Goal: Information Seeking & Learning: Learn about a topic

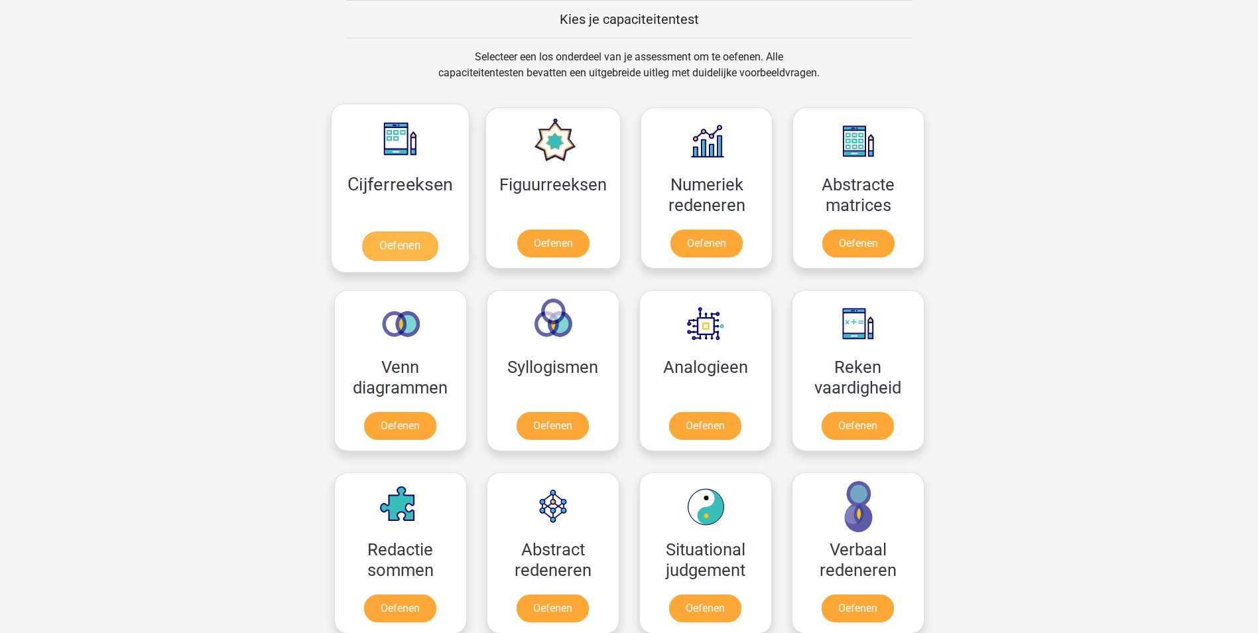
scroll to position [515, 0]
click at [417, 243] on link "Oefenen" at bounding box center [400, 246] width 76 height 29
click at [560, 245] on link "Oefenen" at bounding box center [553, 246] width 76 height 29
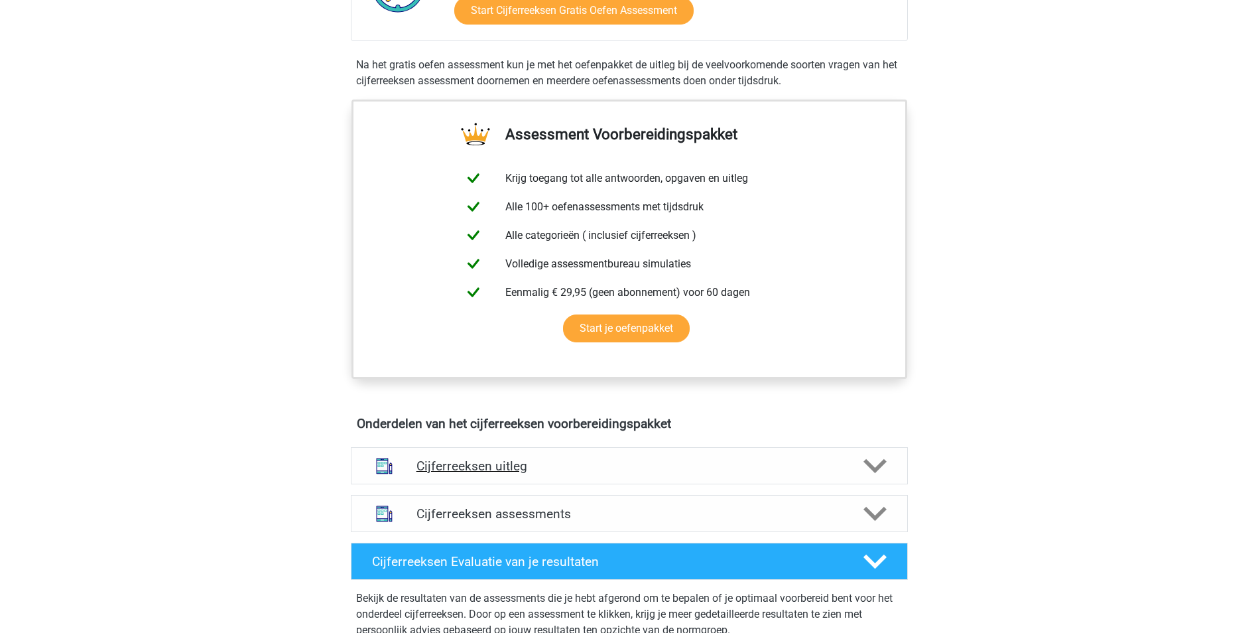
scroll to position [663, 0]
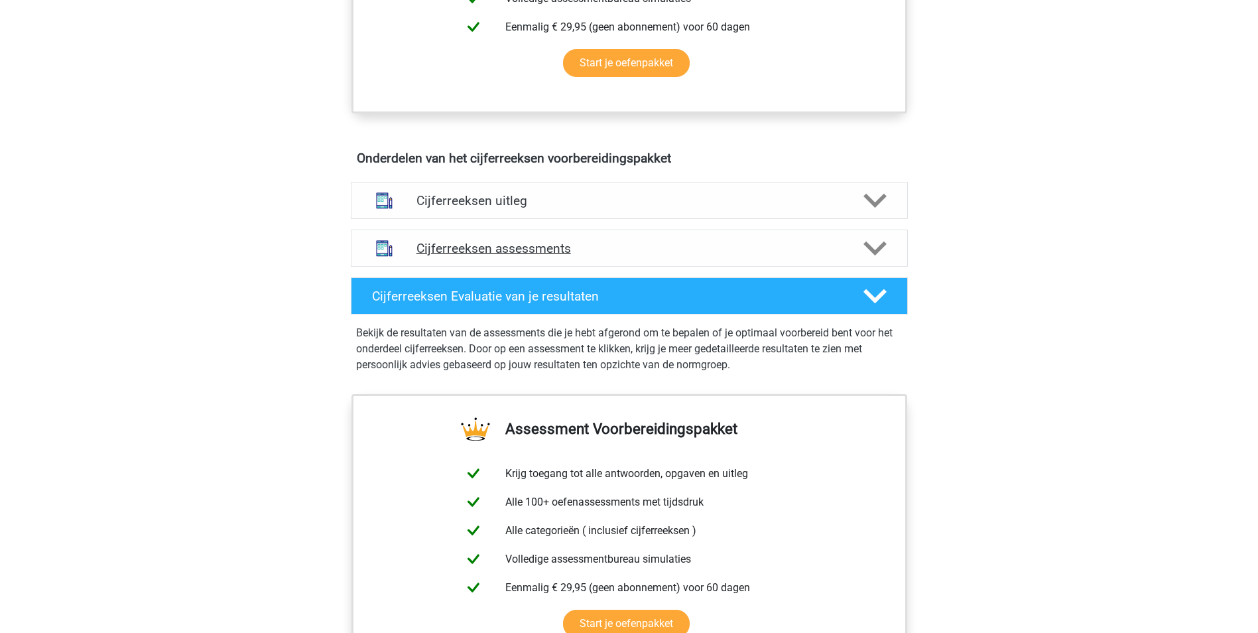
click at [465, 256] on h4 "Cijferreeksen assessments" at bounding box center [630, 248] width 426 height 15
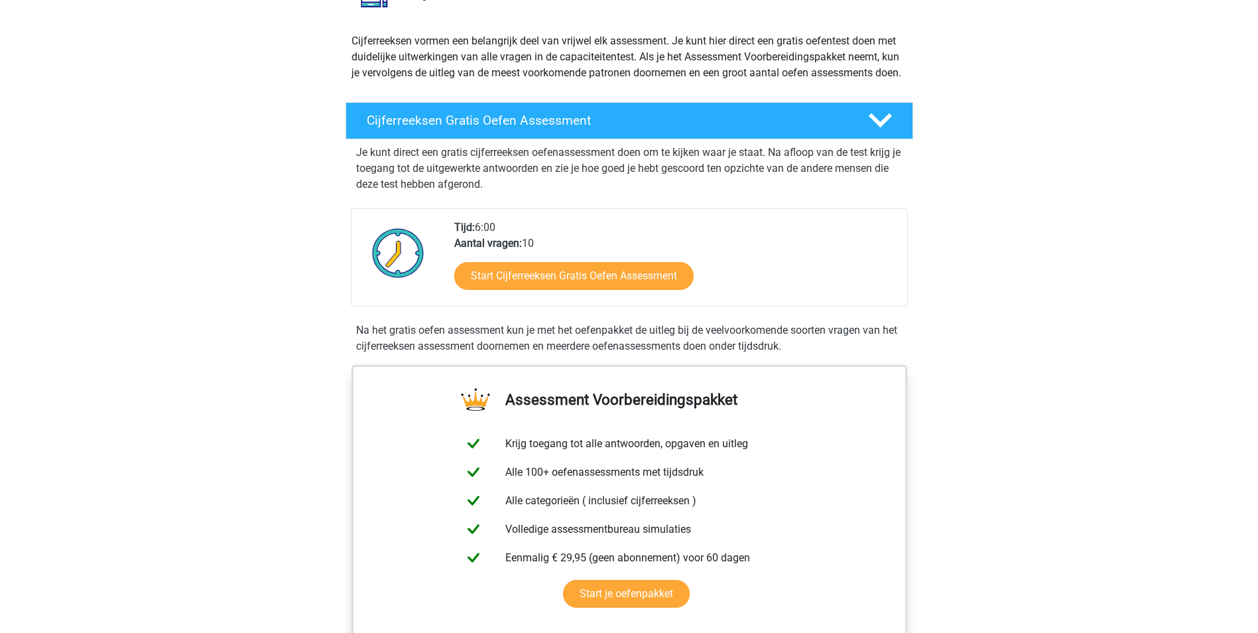
scroll to position [0, 0]
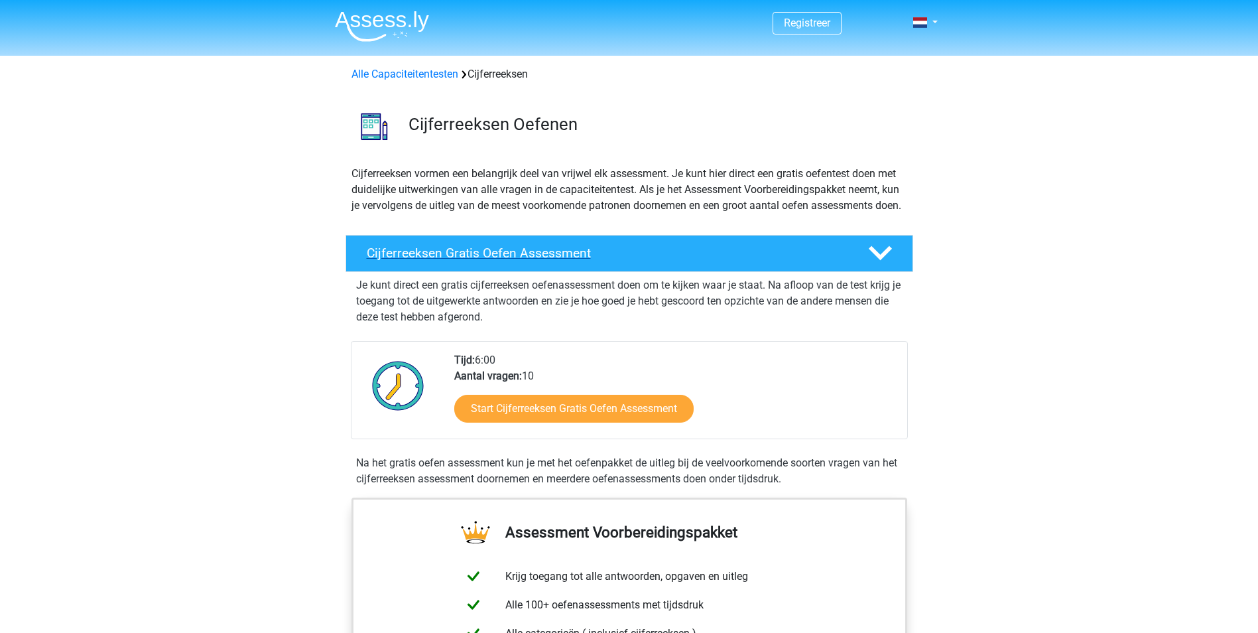
click at [463, 261] on h4 "Cijferreeksen Gratis Oefen Assessment" at bounding box center [607, 252] width 480 height 15
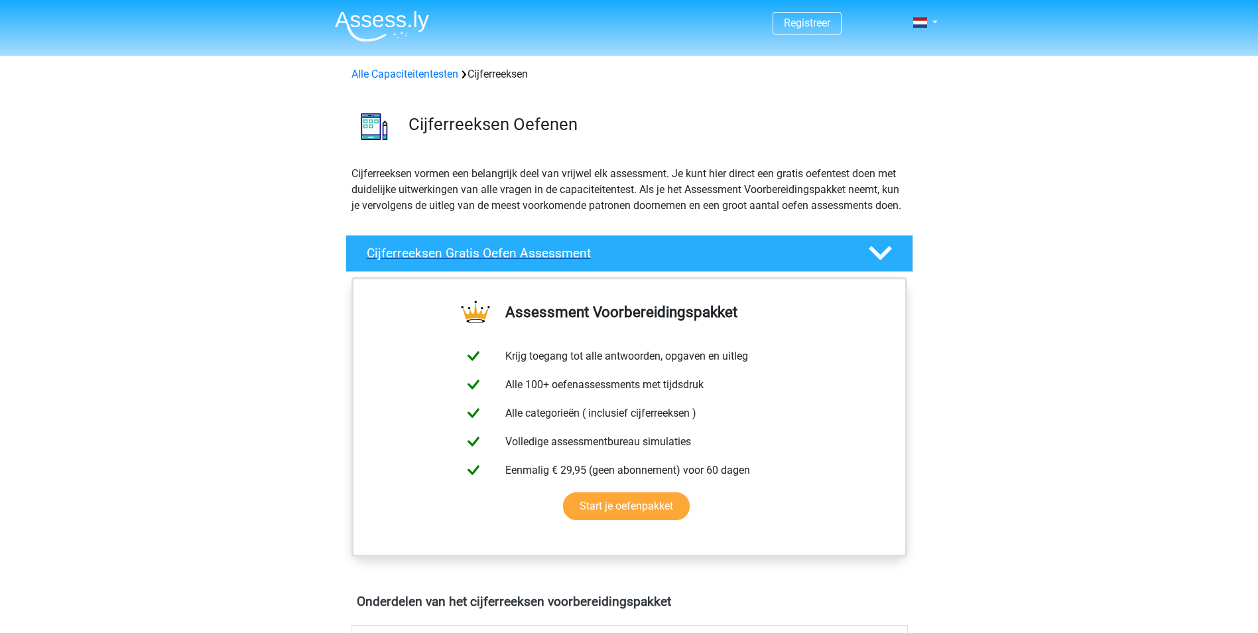
click at [549, 261] on h4 "Cijferreeksen Gratis Oefen Assessment" at bounding box center [607, 252] width 480 height 15
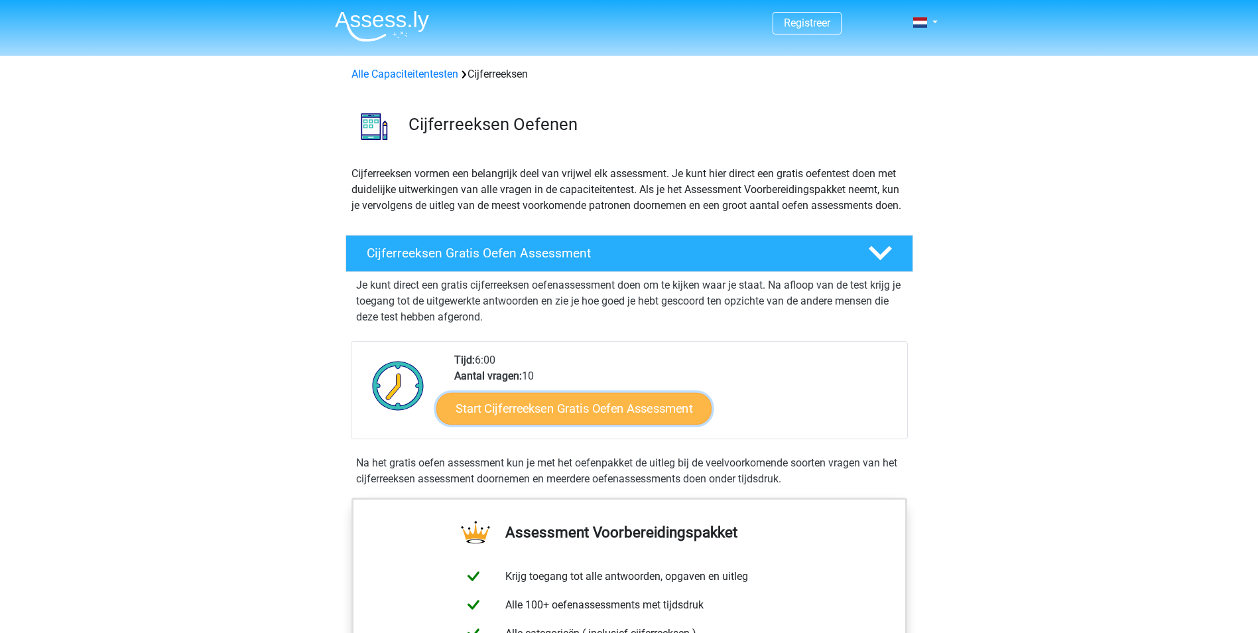
click at [555, 424] on link "Start Cijferreeksen Gratis Oefen Assessment" at bounding box center [573, 408] width 275 height 32
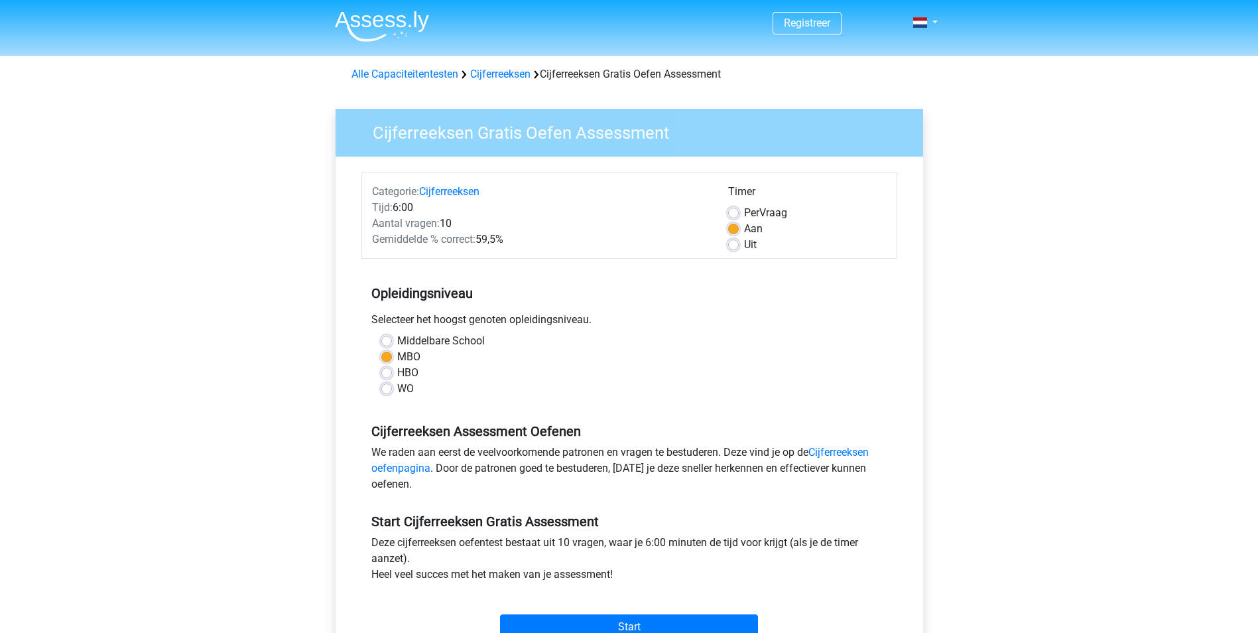
scroll to position [199, 0]
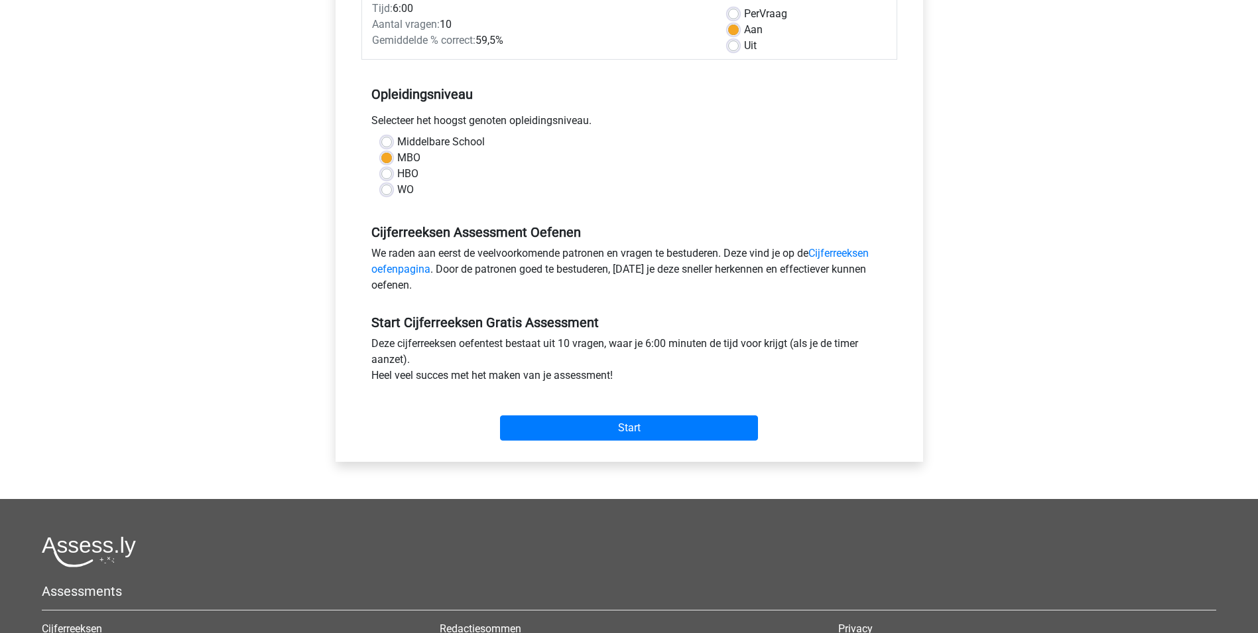
click at [397, 176] on label "HBO" at bounding box center [407, 174] width 21 height 16
click at [389, 176] on input "HBO" at bounding box center [386, 172] width 11 height 13
radio input "true"
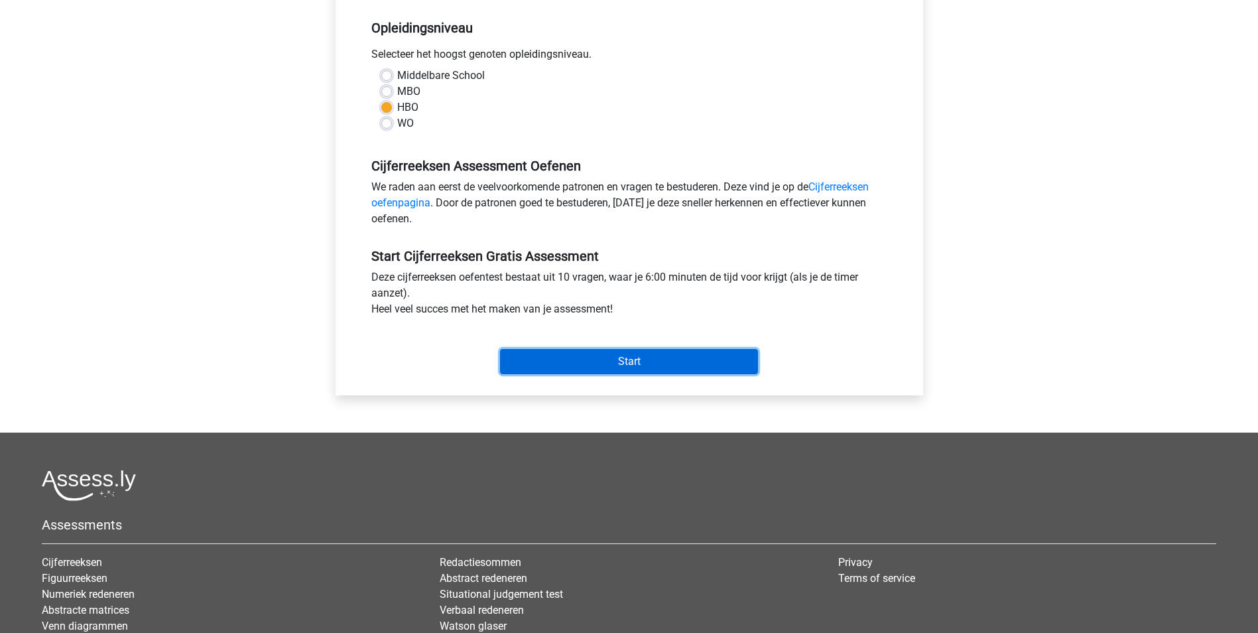
click at [575, 366] on input "Start" at bounding box center [629, 361] width 258 height 25
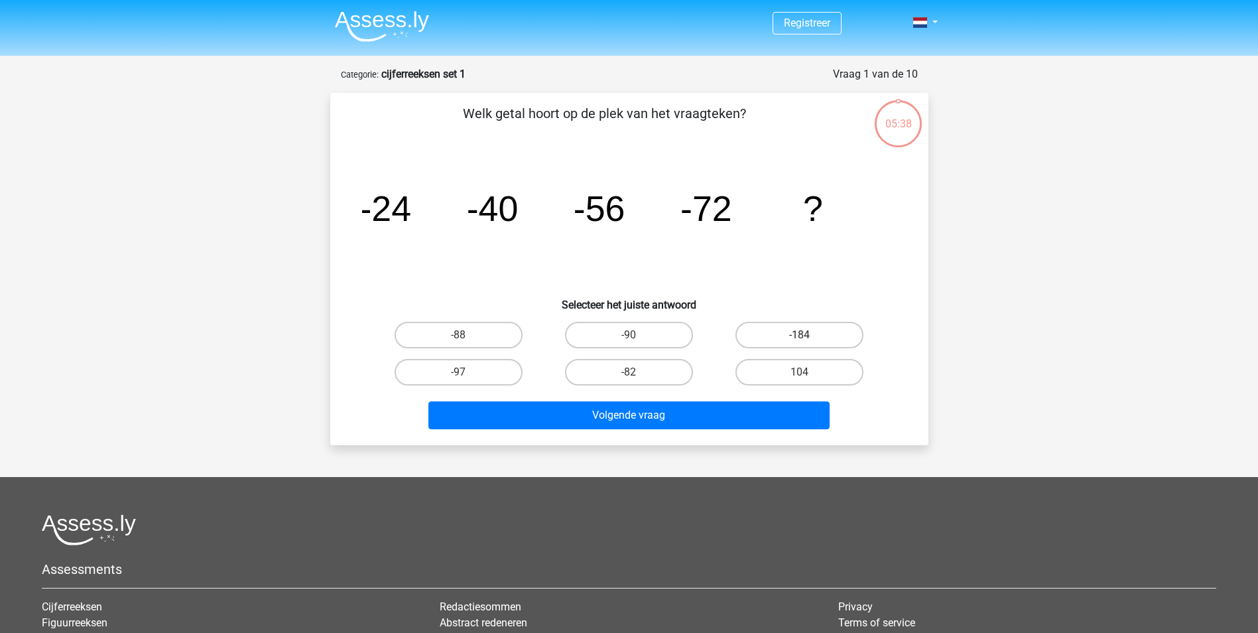
click at [786, 340] on label "-184" at bounding box center [800, 335] width 128 height 27
click at [800, 340] on input "-184" at bounding box center [804, 339] width 9 height 9
radio input "true"
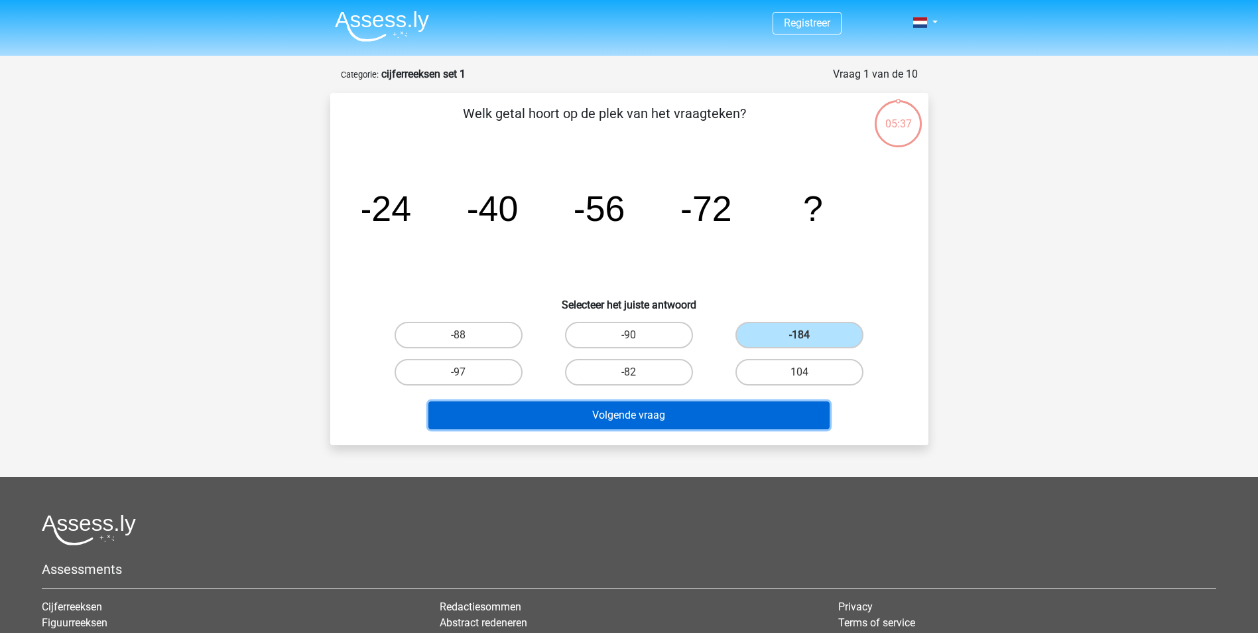
click at [663, 410] on button "Volgende vraag" at bounding box center [629, 415] width 401 height 28
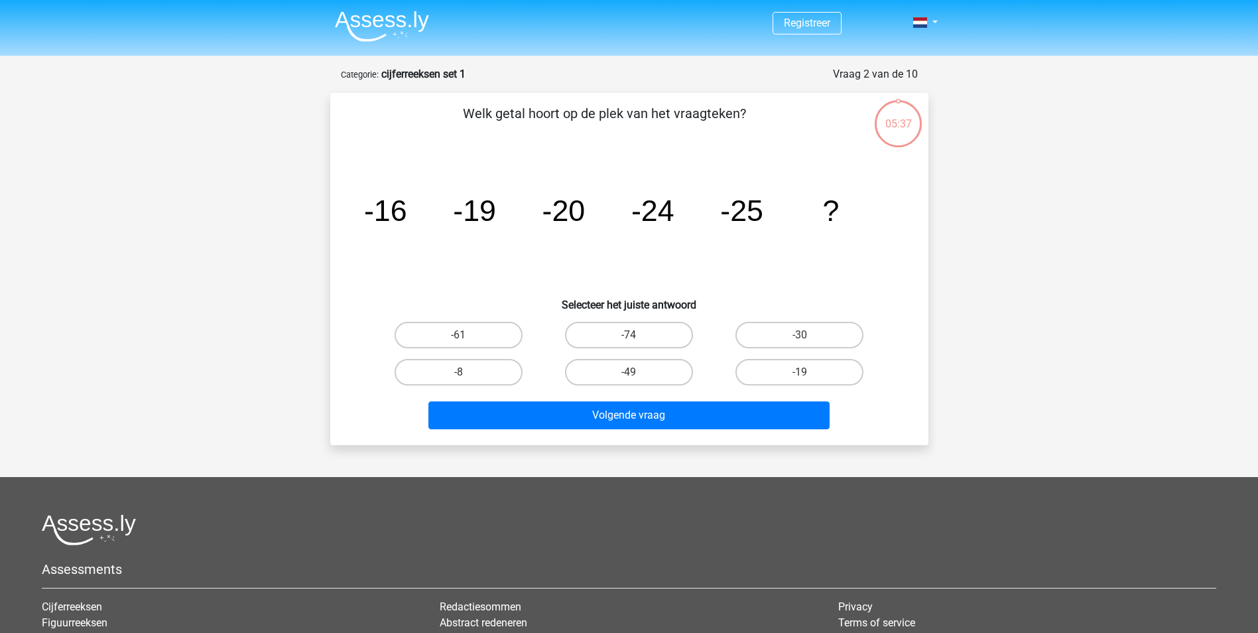
scroll to position [66, 0]
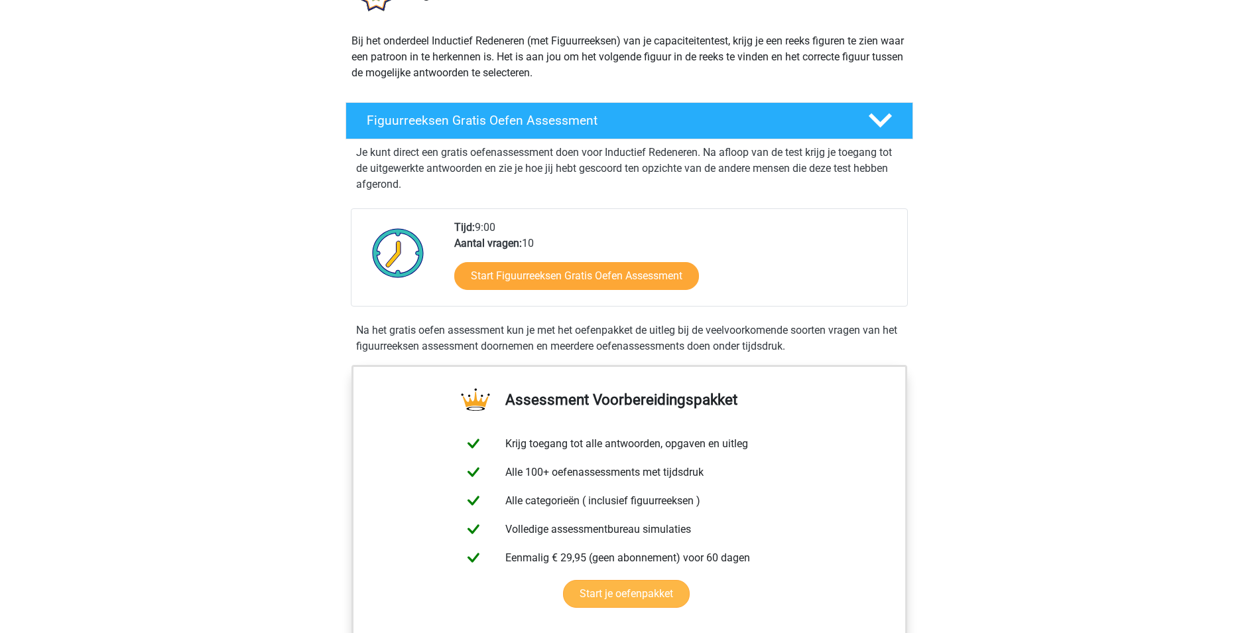
scroll to position [265, 0]
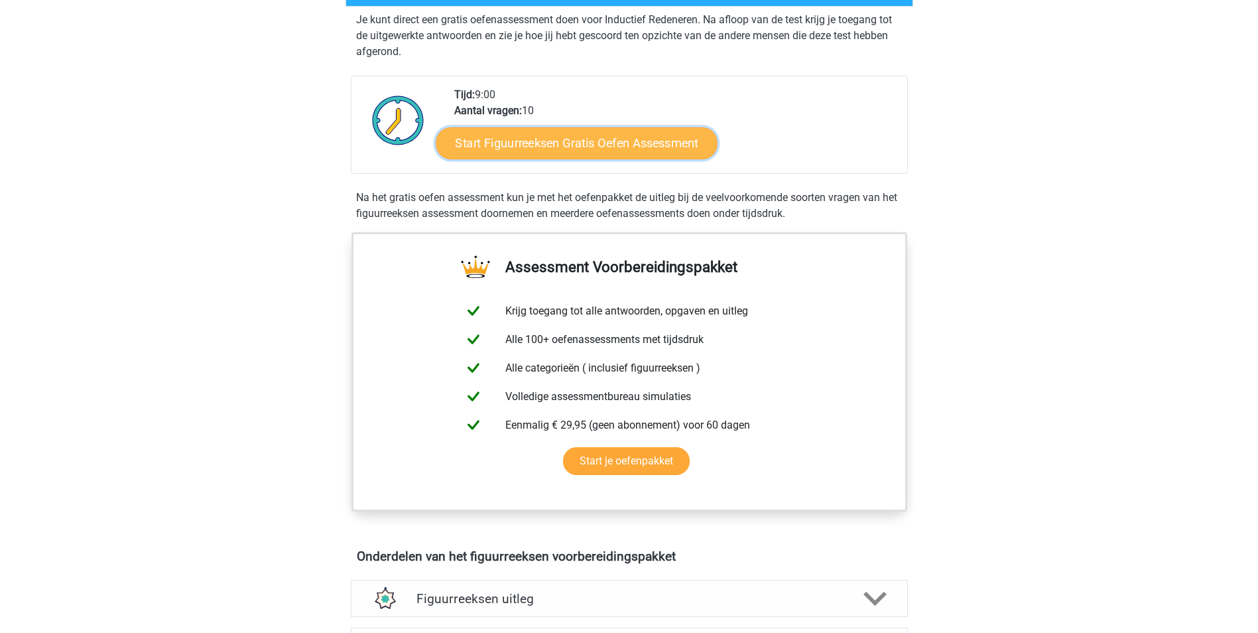
click at [525, 141] on link "Start Figuurreeksen Gratis Oefen Assessment" at bounding box center [576, 143] width 281 height 32
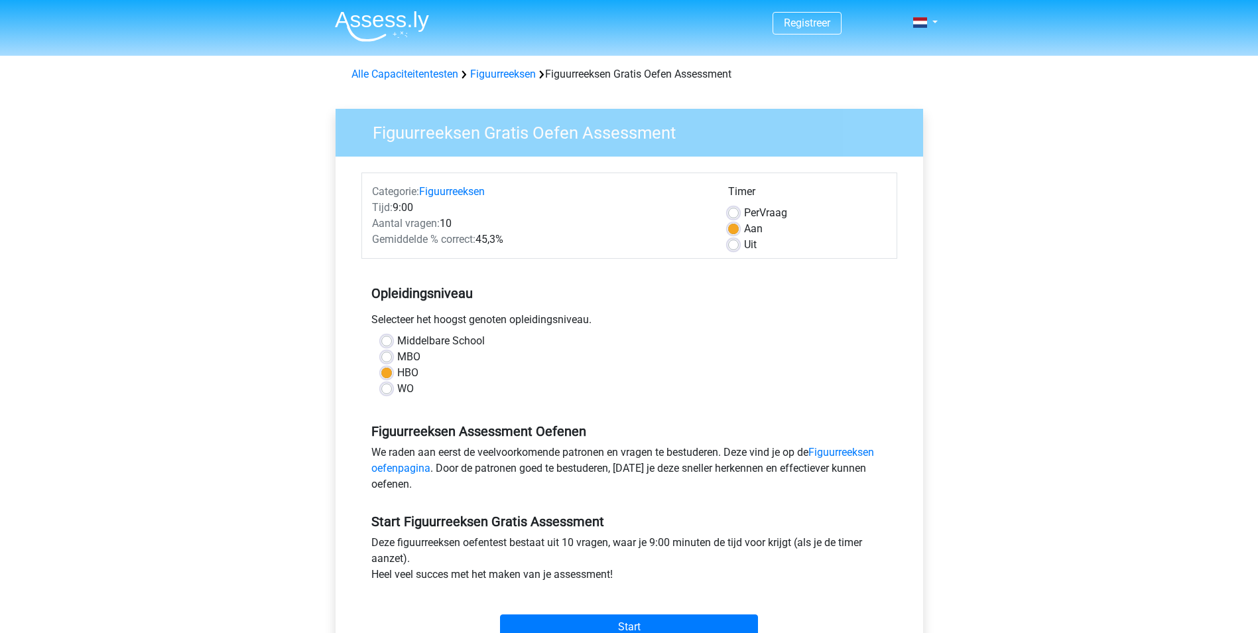
scroll to position [199, 0]
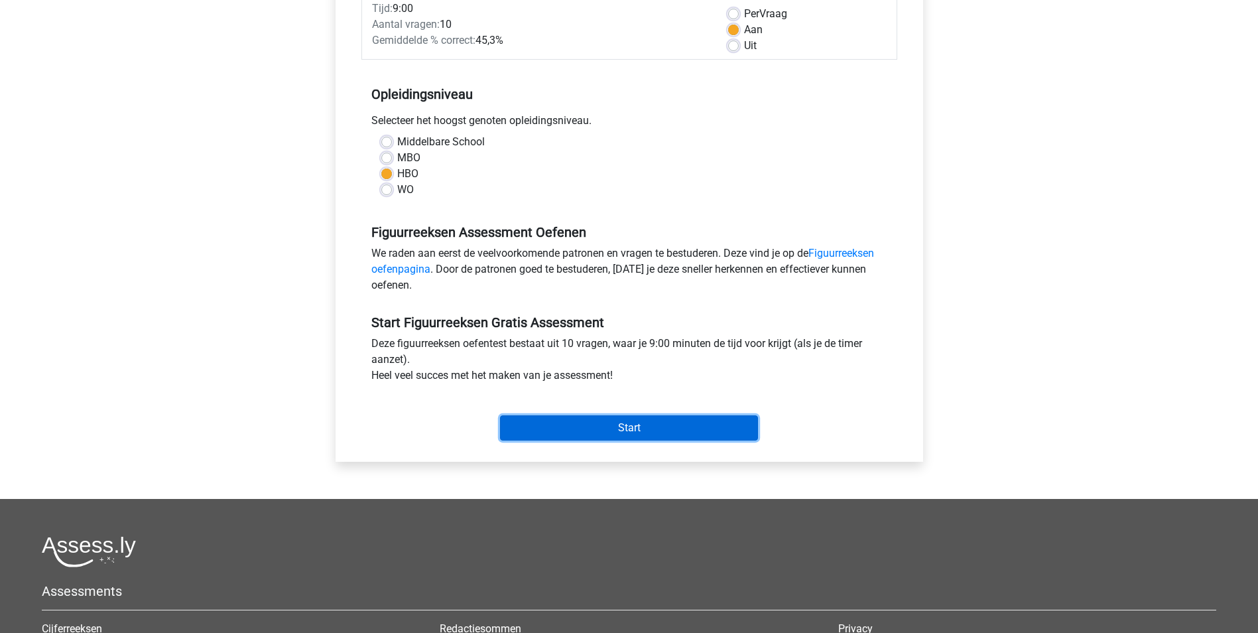
click at [542, 425] on input "Start" at bounding box center [629, 427] width 258 height 25
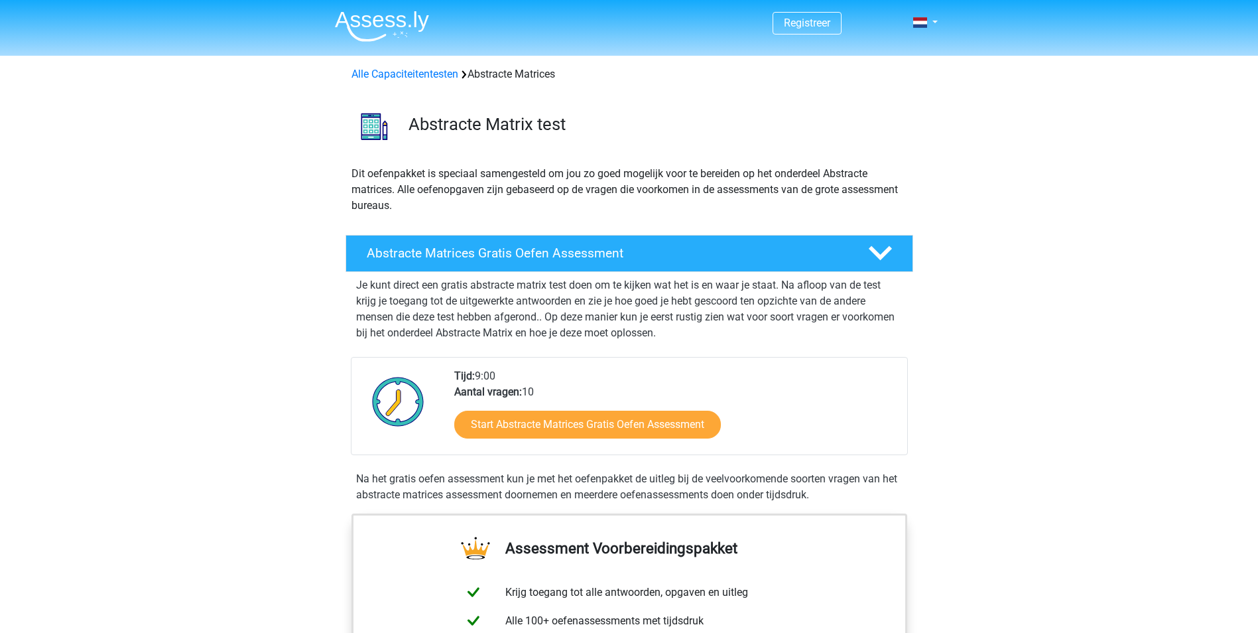
scroll to position [199, 0]
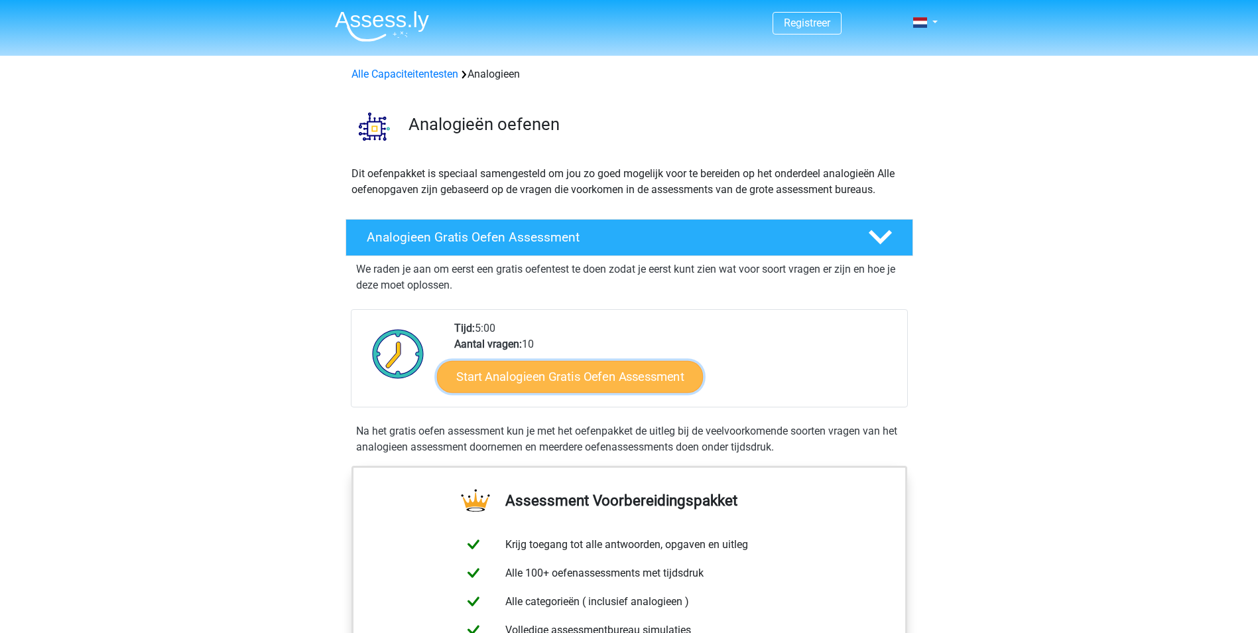
click at [523, 383] on link "Start Analogieen Gratis Oefen Assessment" at bounding box center [570, 376] width 266 height 32
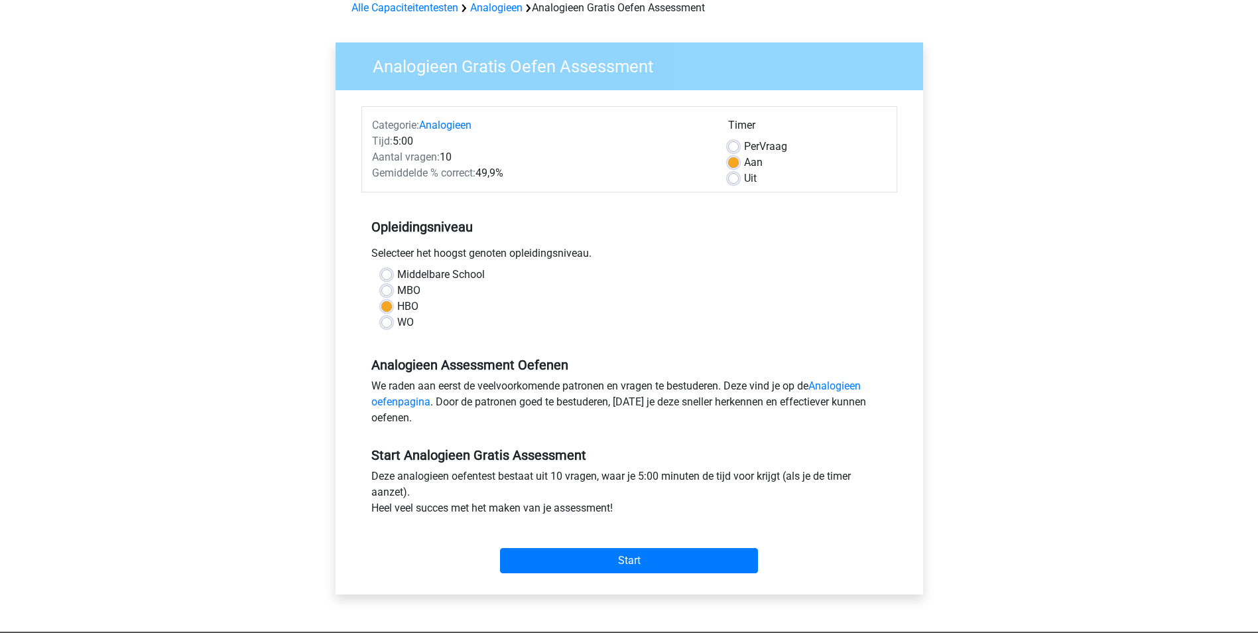
scroll to position [133, 0]
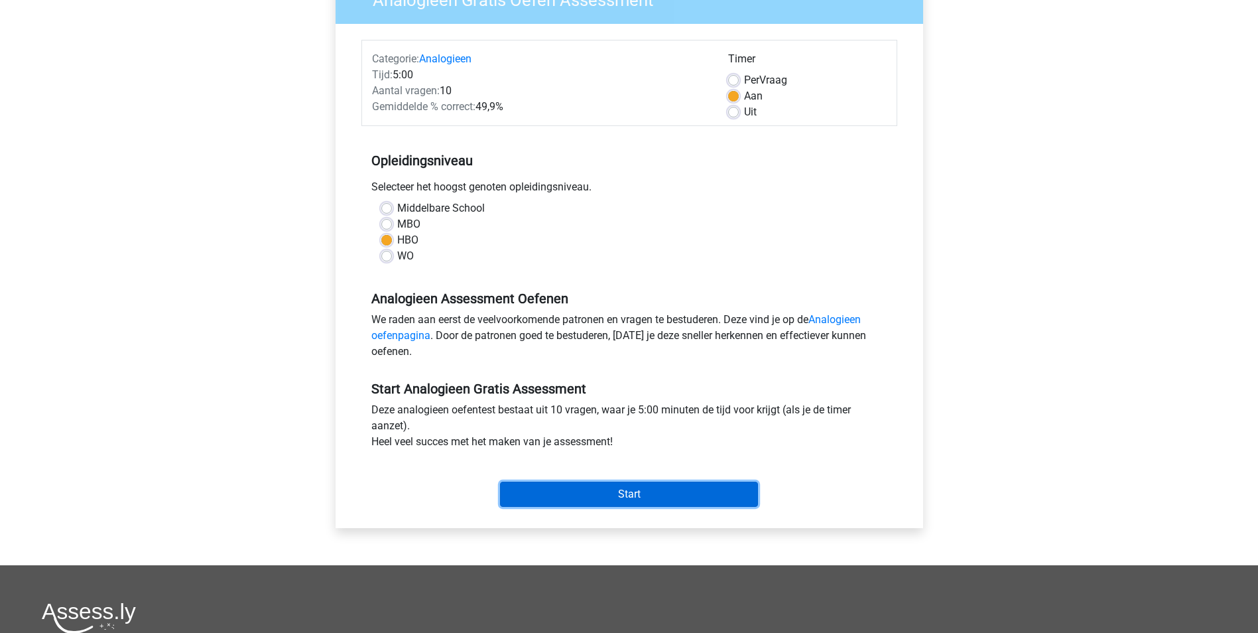
click at [606, 498] on input "Start" at bounding box center [629, 494] width 258 height 25
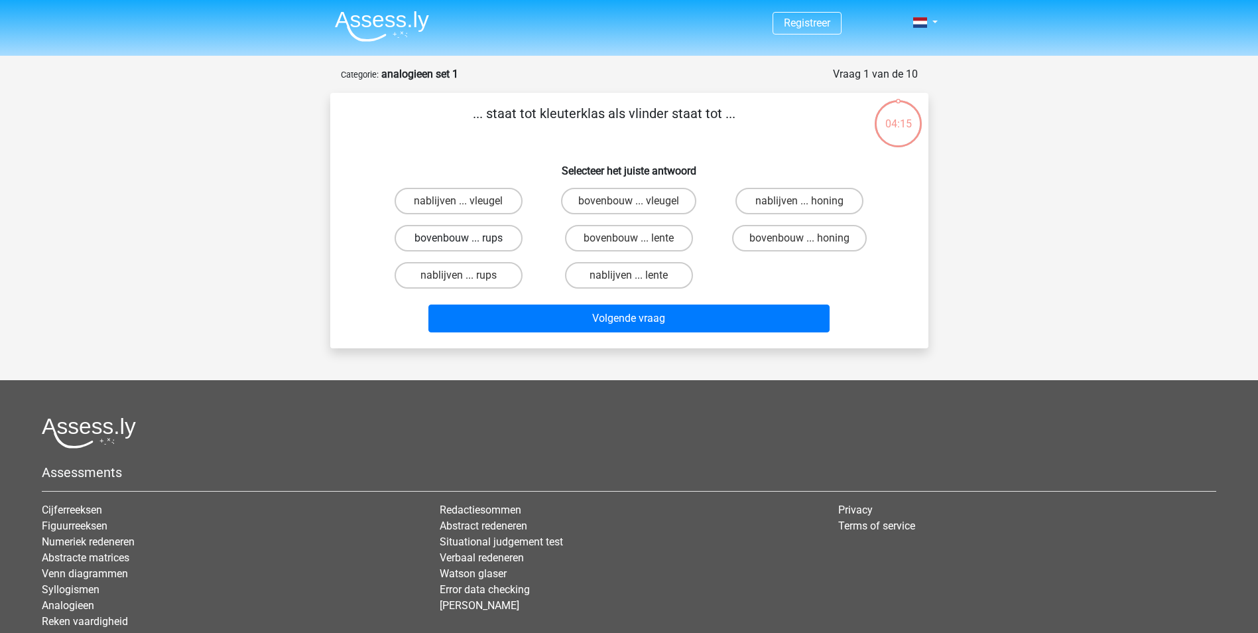
click at [445, 239] on label "bovenbouw ... rups" at bounding box center [459, 238] width 128 height 27
click at [458, 239] on input "bovenbouw ... rups" at bounding box center [462, 242] width 9 height 9
radio input "true"
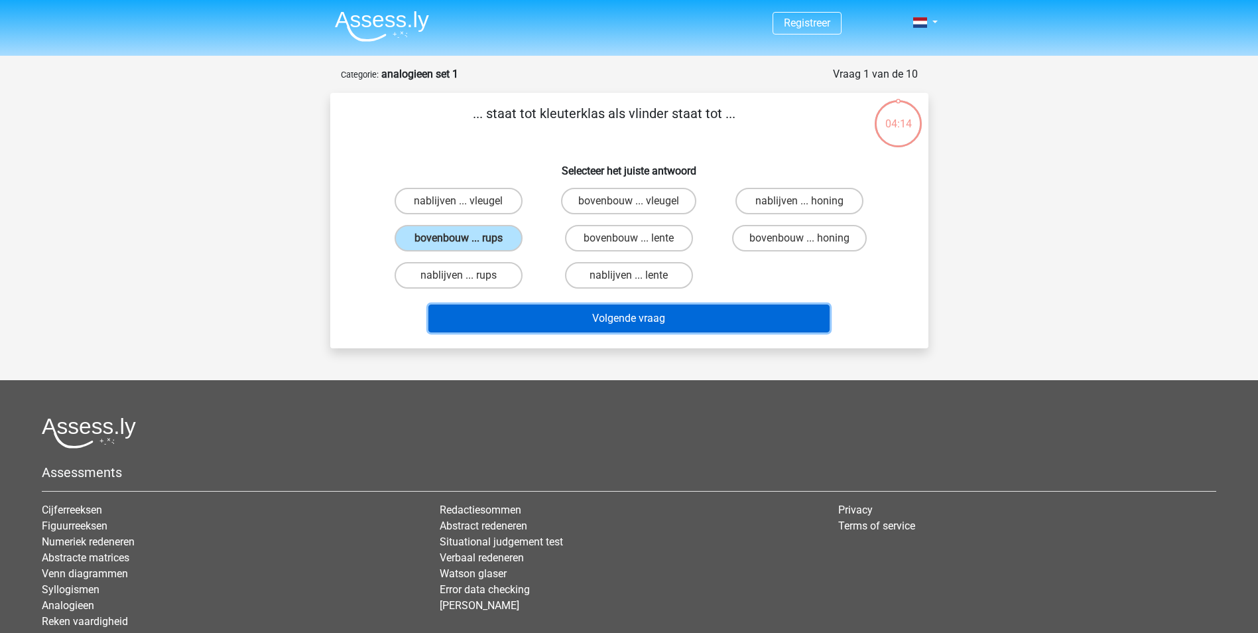
click at [564, 320] on button "Volgende vraag" at bounding box center [629, 318] width 401 height 28
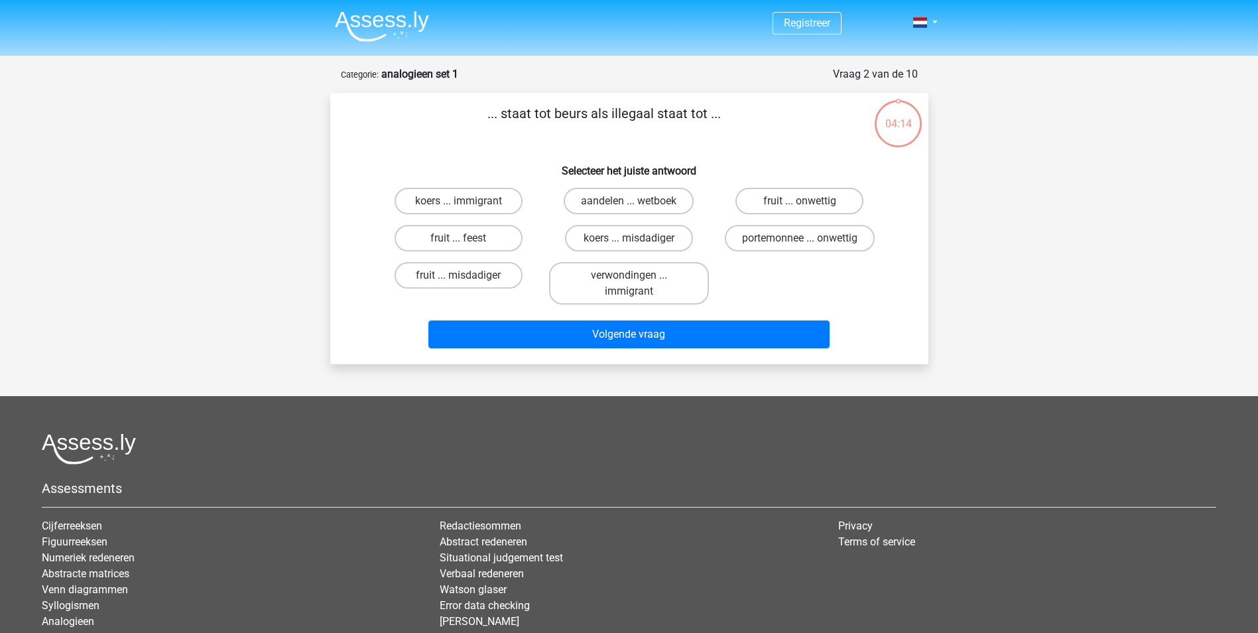
scroll to position [66, 0]
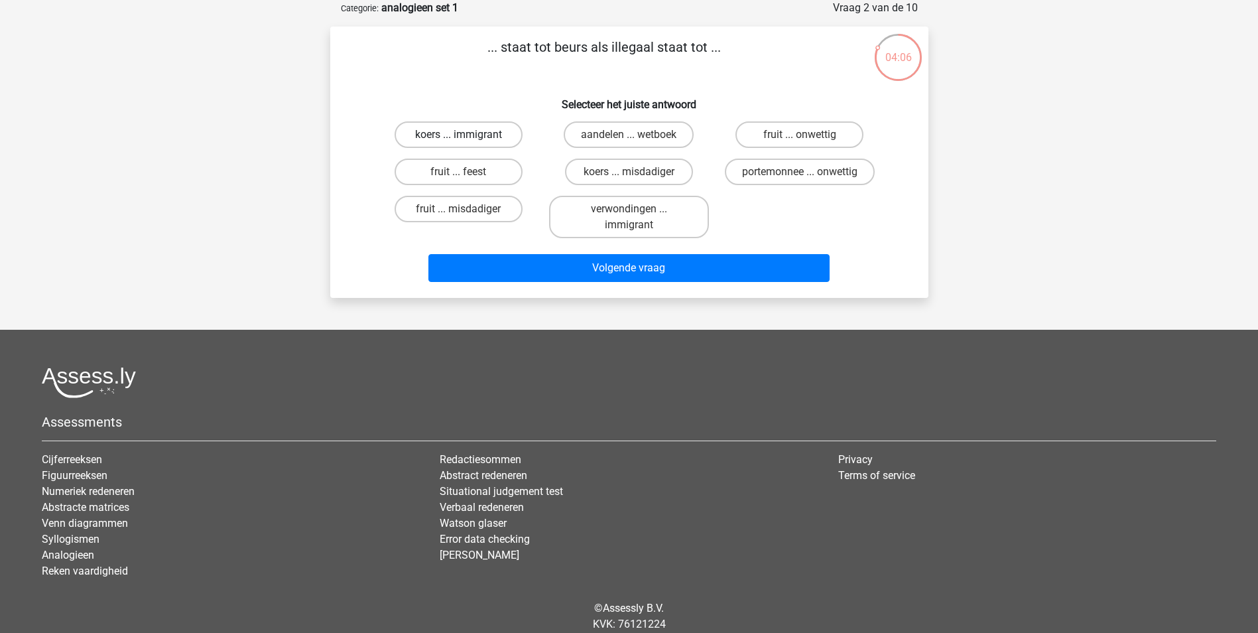
click at [439, 132] on label "koers ... immigrant" at bounding box center [459, 134] width 128 height 27
click at [458, 135] on input "koers ... immigrant" at bounding box center [462, 139] width 9 height 9
radio input "true"
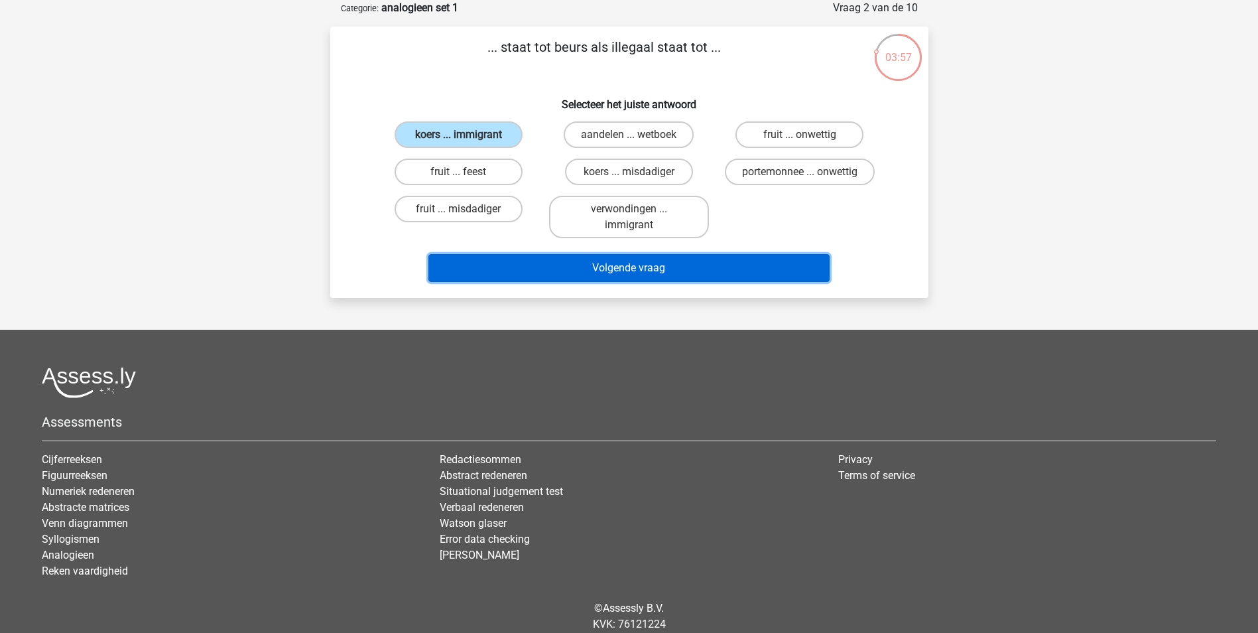
click at [612, 258] on button "Volgende vraag" at bounding box center [629, 268] width 401 height 28
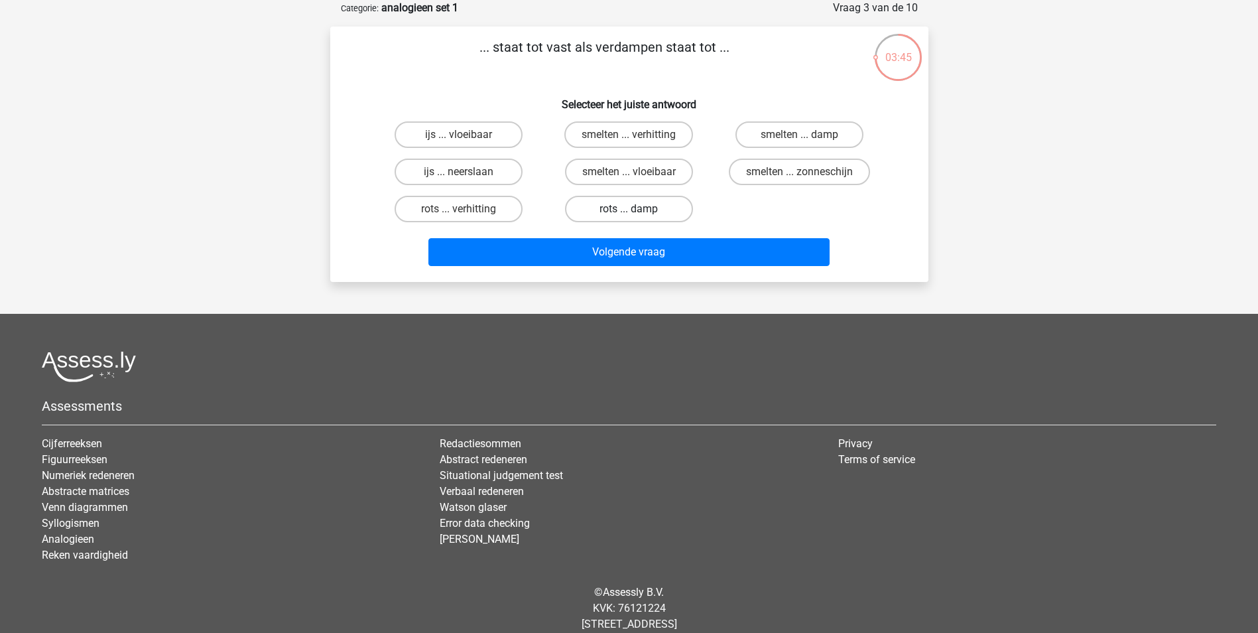
click at [592, 208] on label "rots ... damp" at bounding box center [629, 209] width 128 height 27
click at [629, 209] on input "rots ... damp" at bounding box center [633, 213] width 9 height 9
radio input "true"
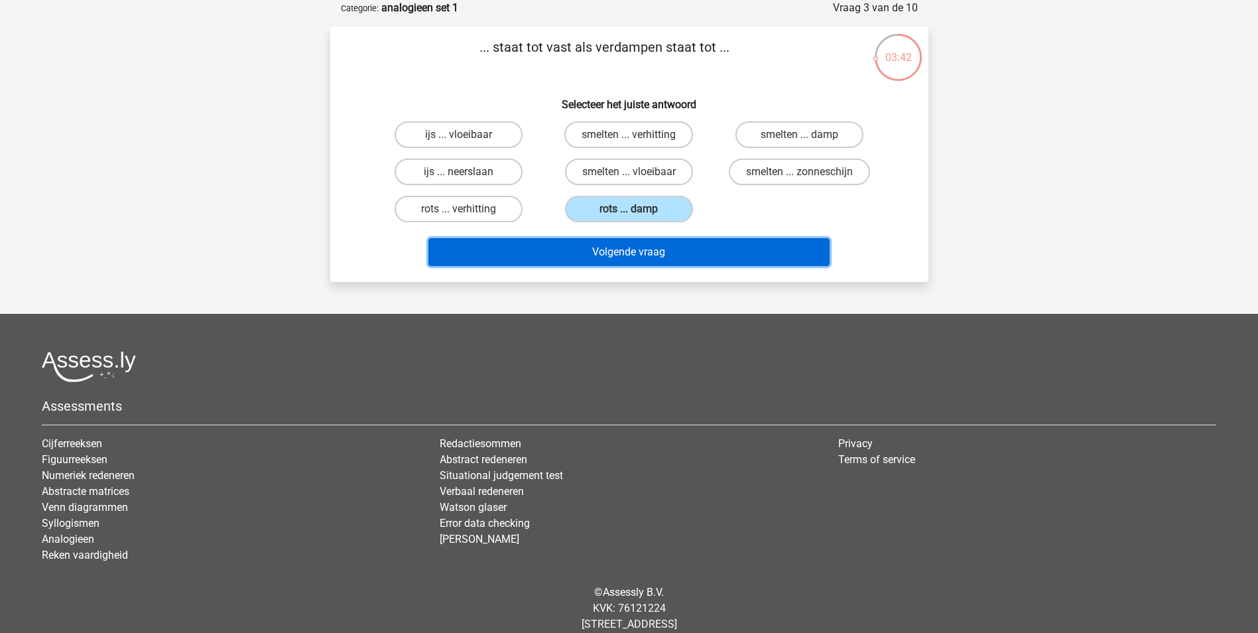
click at [547, 249] on button "Volgende vraag" at bounding box center [629, 252] width 401 height 28
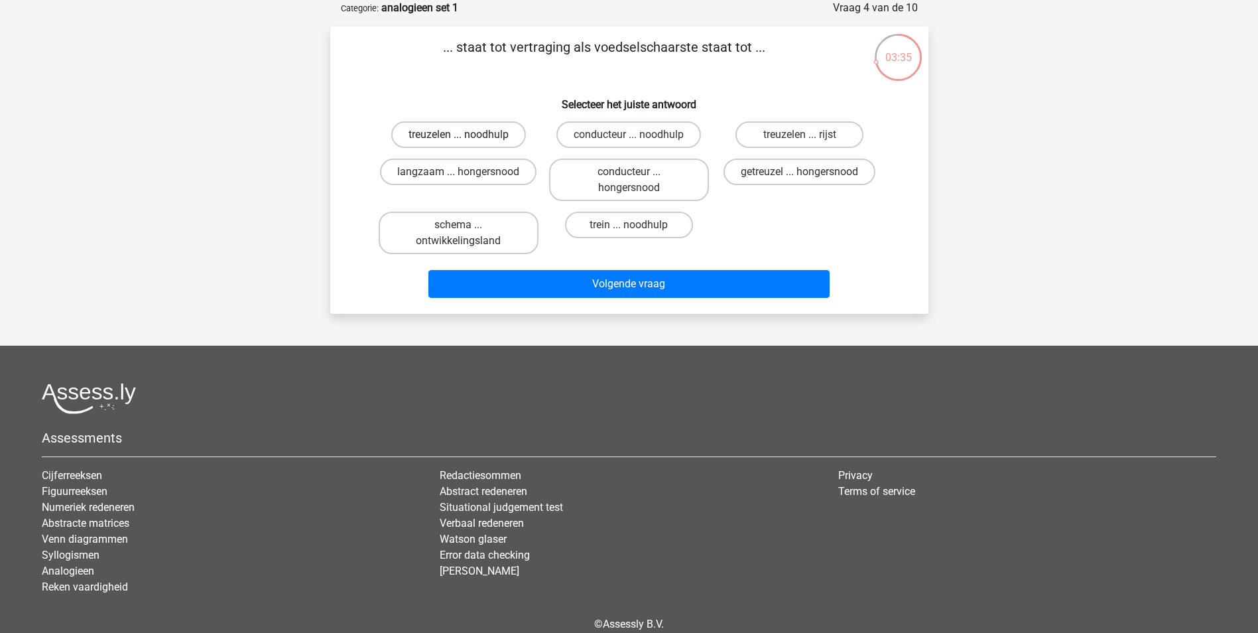
click at [420, 136] on label "treuzelen ... noodhulp" at bounding box center [458, 134] width 135 height 27
click at [458, 136] on input "treuzelen ... noodhulp" at bounding box center [462, 139] width 9 height 9
radio input "true"
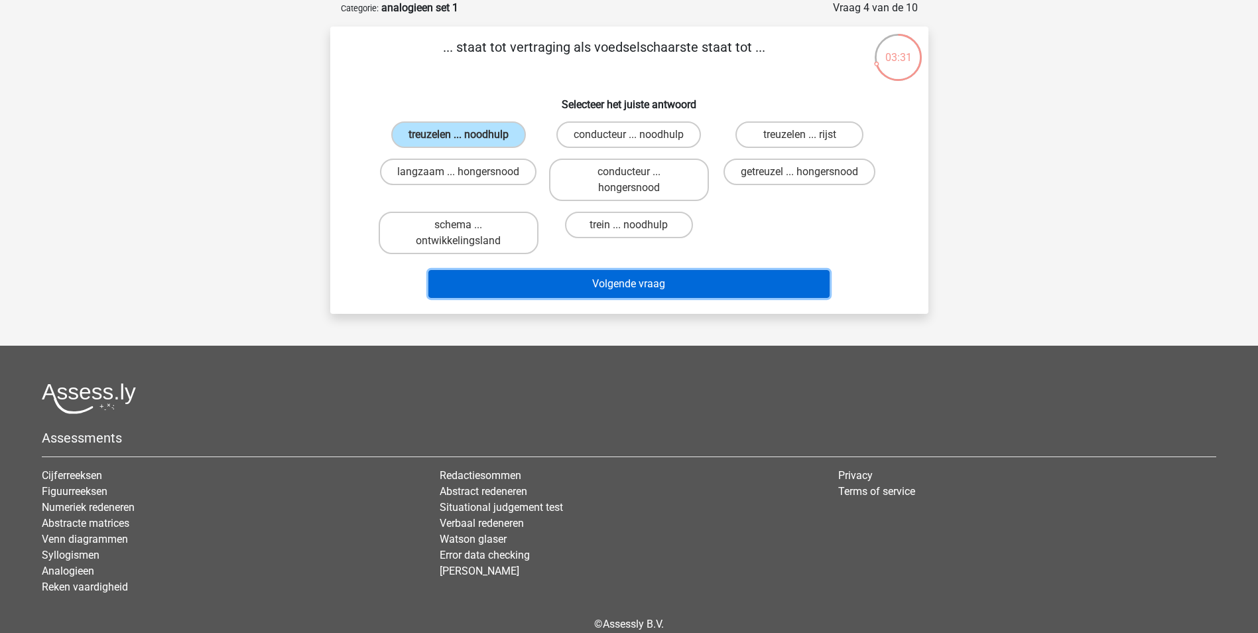
click at [601, 287] on button "Volgende vraag" at bounding box center [629, 284] width 401 height 28
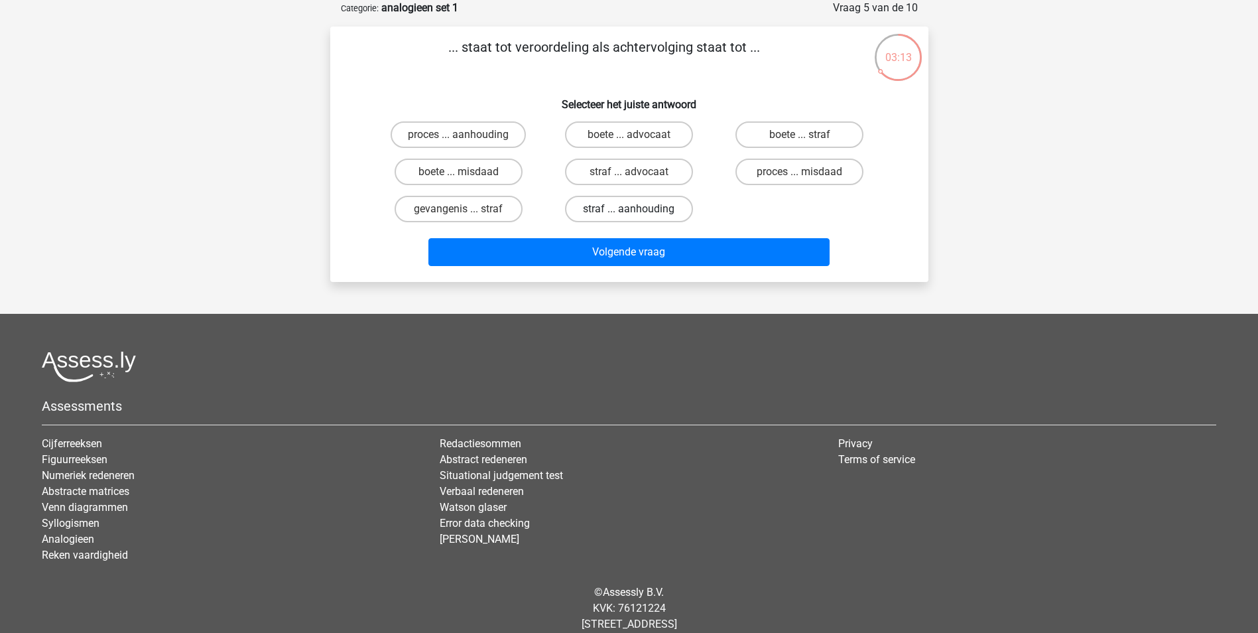
click at [592, 210] on label "straf ... aanhouding" at bounding box center [629, 209] width 128 height 27
click at [629, 210] on input "straf ... aanhouding" at bounding box center [633, 213] width 9 height 9
radio input "true"
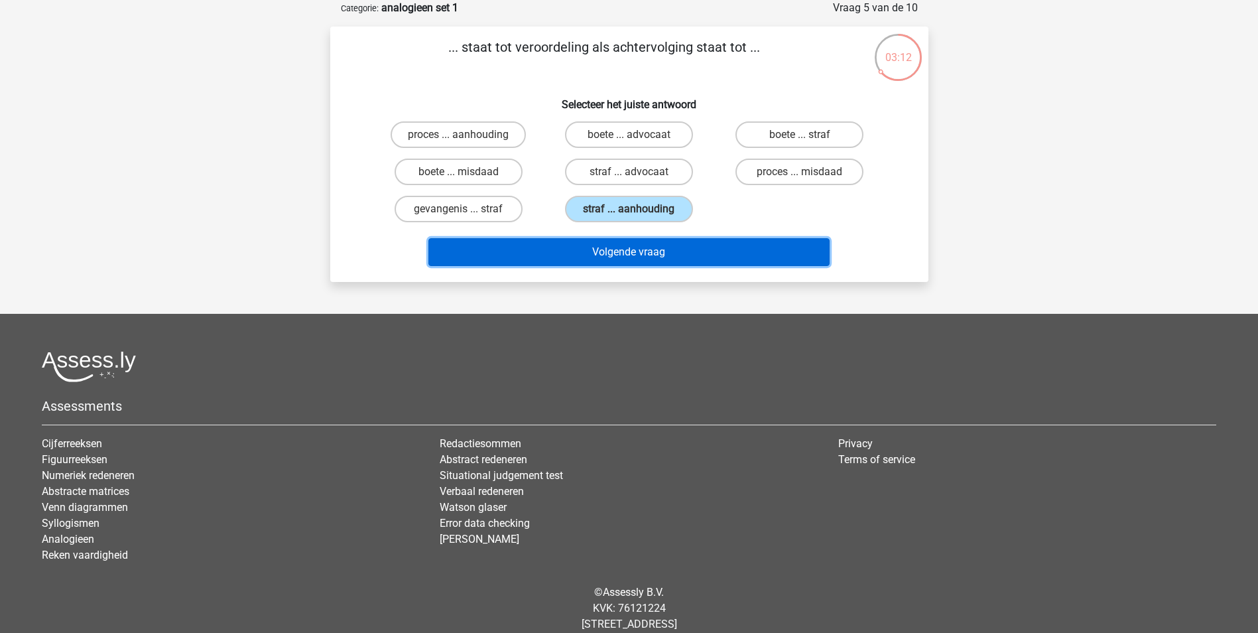
click at [594, 250] on button "Volgende vraag" at bounding box center [629, 252] width 401 height 28
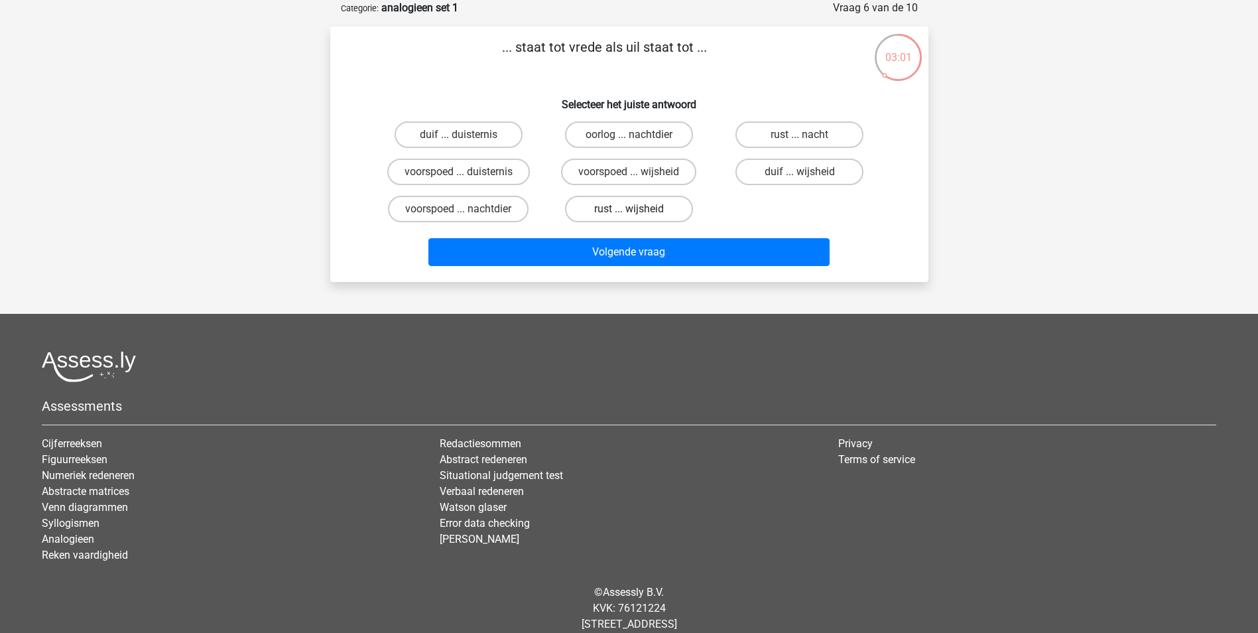
click at [616, 207] on label "rust ... wijsheid" at bounding box center [629, 209] width 128 height 27
click at [629, 209] on input "rust ... wijsheid" at bounding box center [633, 213] width 9 height 9
radio input "true"
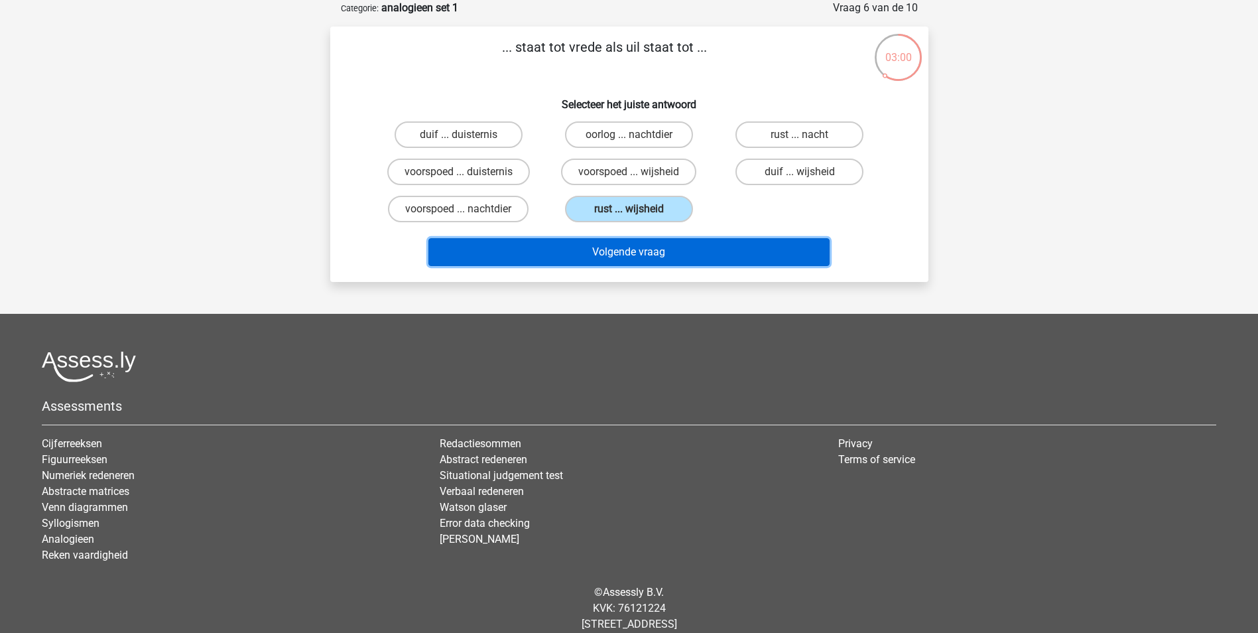
click at [596, 252] on button "Volgende vraag" at bounding box center [629, 252] width 401 height 28
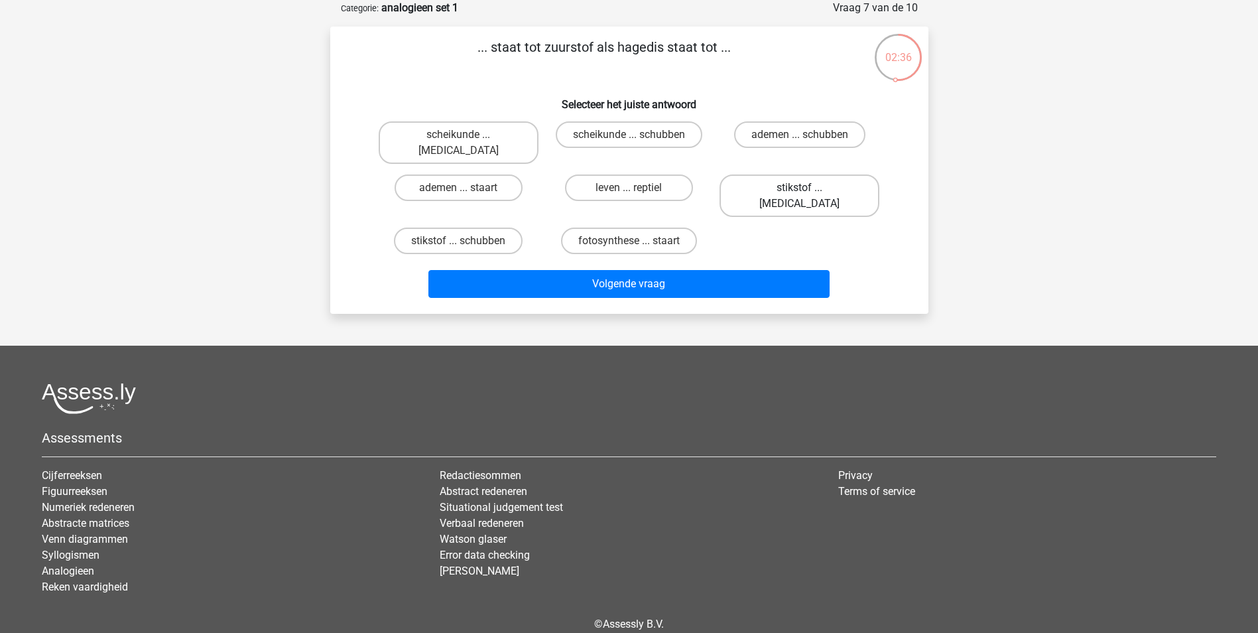
click at [761, 174] on label "stikstof ... krokodil" at bounding box center [800, 195] width 160 height 42
click at [800, 188] on input "stikstof ... krokodil" at bounding box center [804, 192] width 9 height 9
radio input "true"
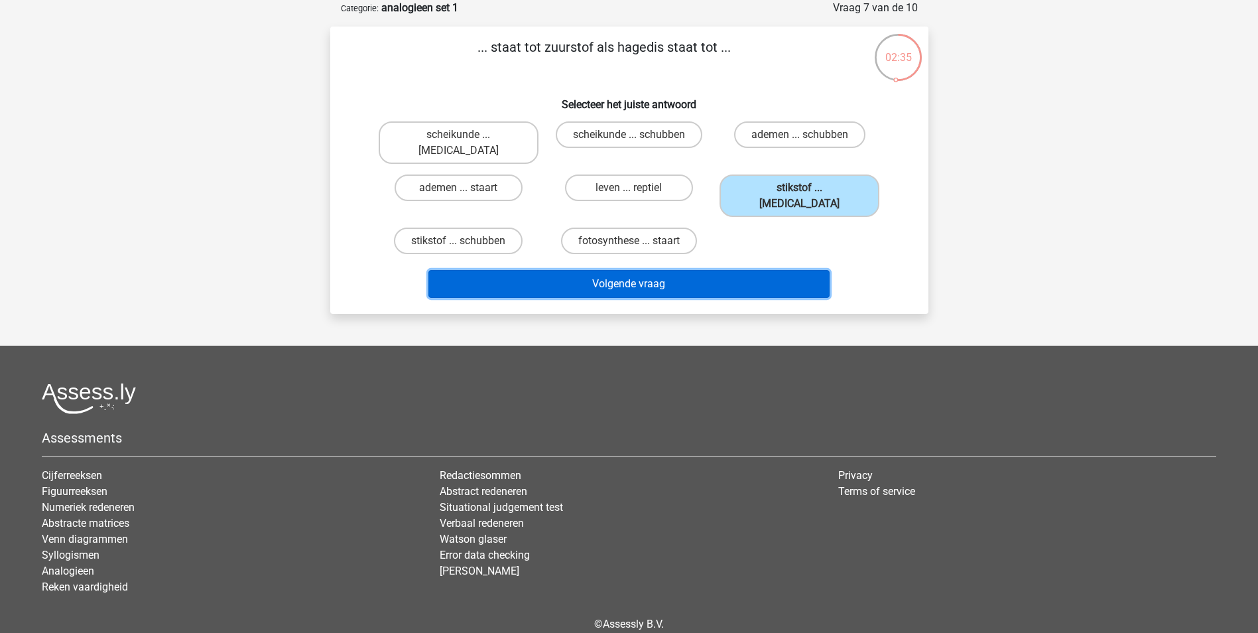
click at [591, 270] on button "Volgende vraag" at bounding box center [629, 284] width 401 height 28
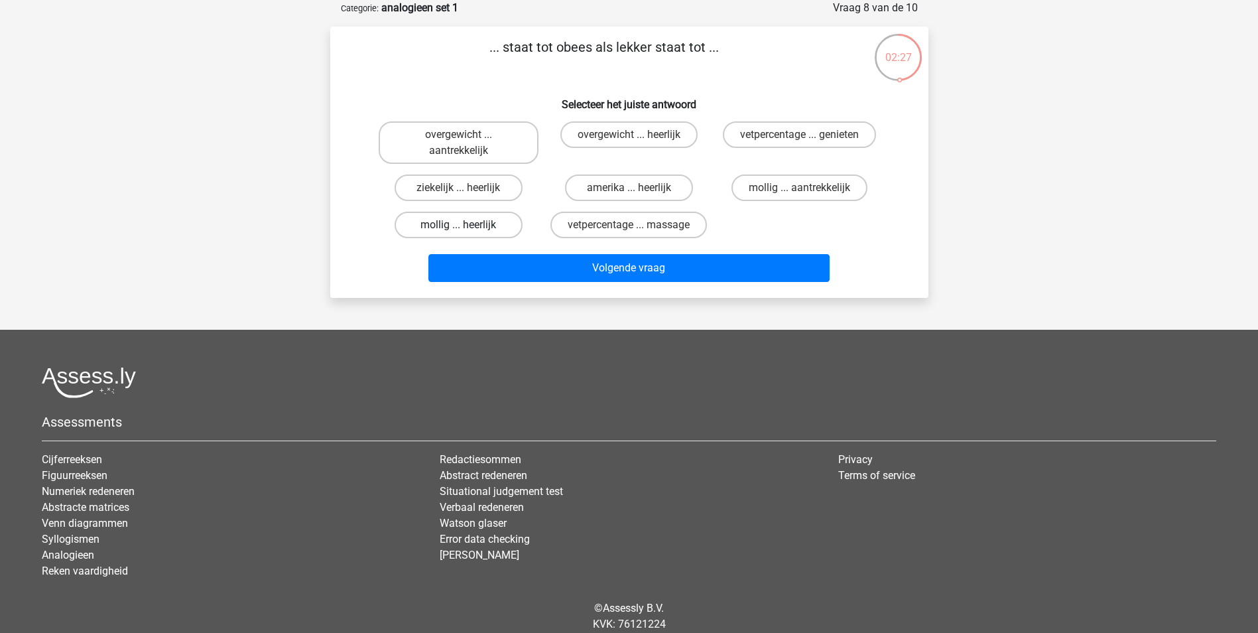
click at [436, 222] on label "mollig ... heerlijk" at bounding box center [459, 225] width 128 height 27
click at [458, 225] on input "mollig ... heerlijk" at bounding box center [462, 229] width 9 height 9
radio input "true"
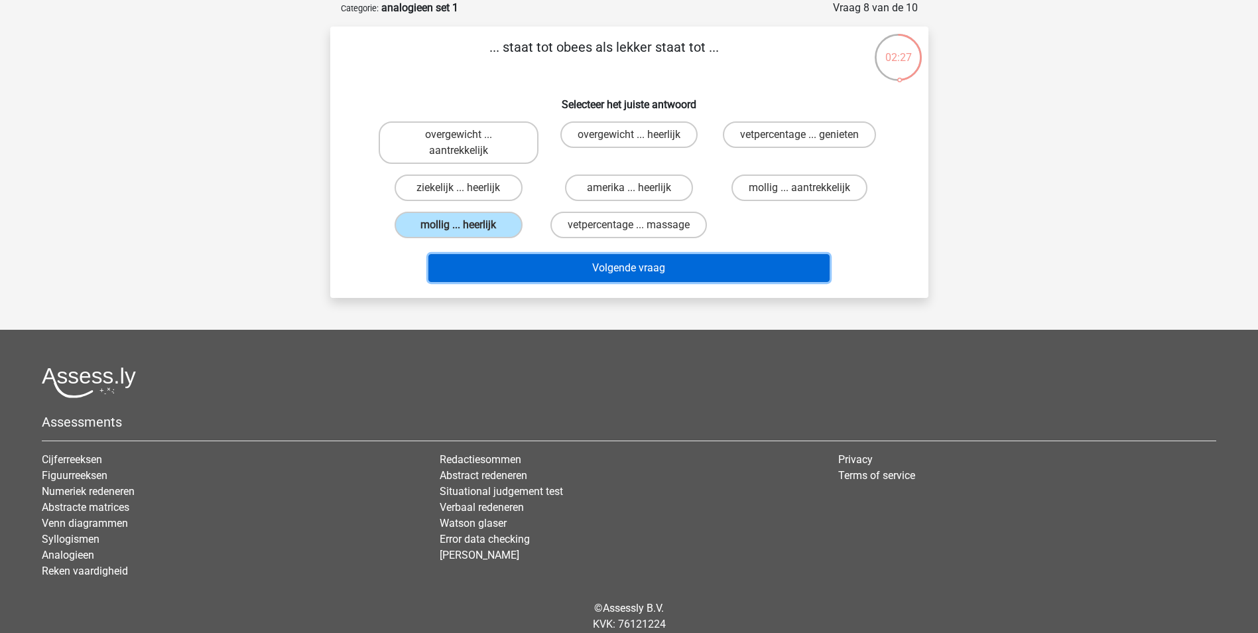
click at [608, 269] on button "Volgende vraag" at bounding box center [629, 268] width 401 height 28
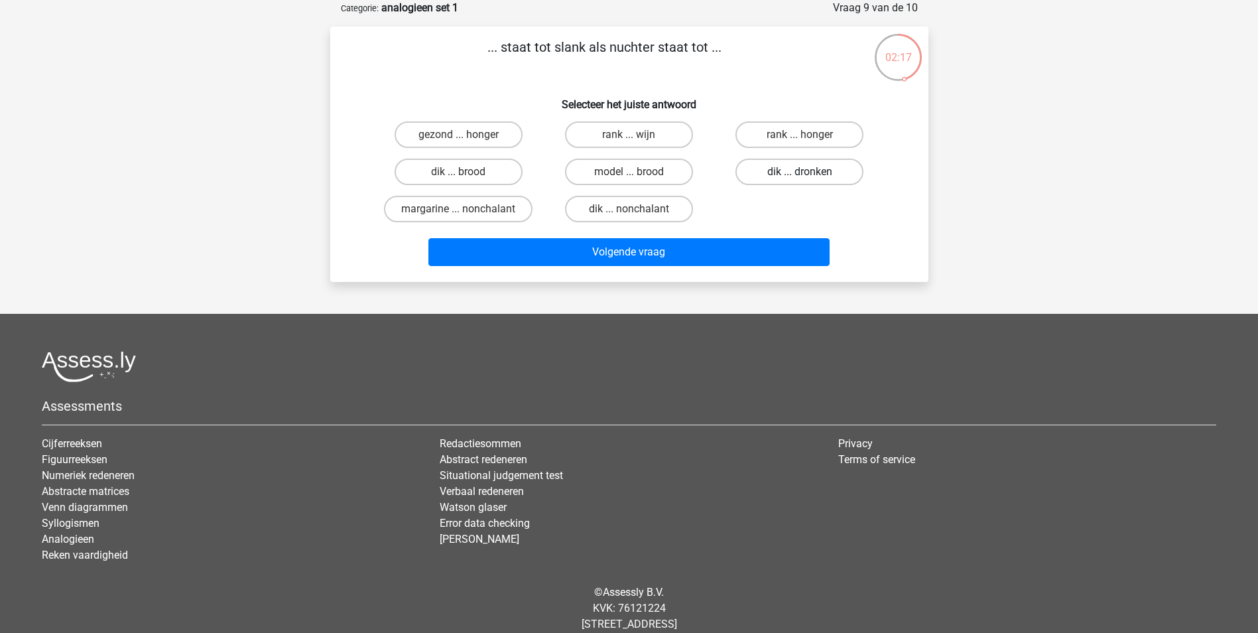
click at [776, 170] on label "dik ... dronken" at bounding box center [800, 172] width 128 height 27
click at [800, 172] on input "dik ... dronken" at bounding box center [804, 176] width 9 height 9
radio input "true"
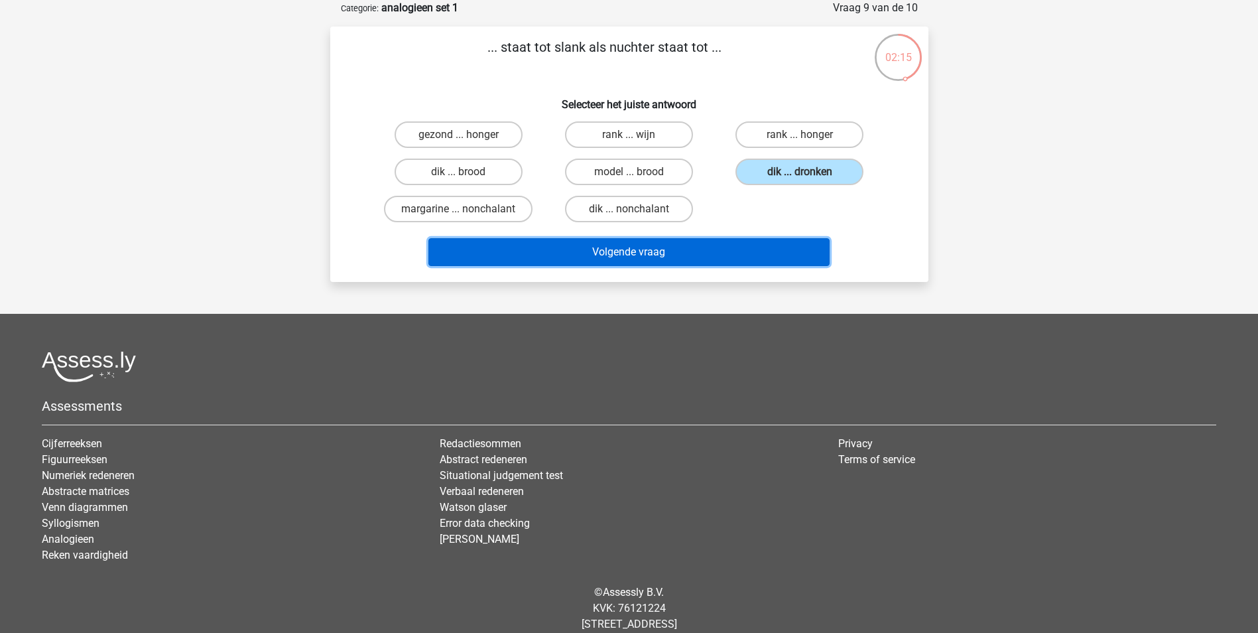
click at [604, 249] on button "Volgende vraag" at bounding box center [629, 252] width 401 height 28
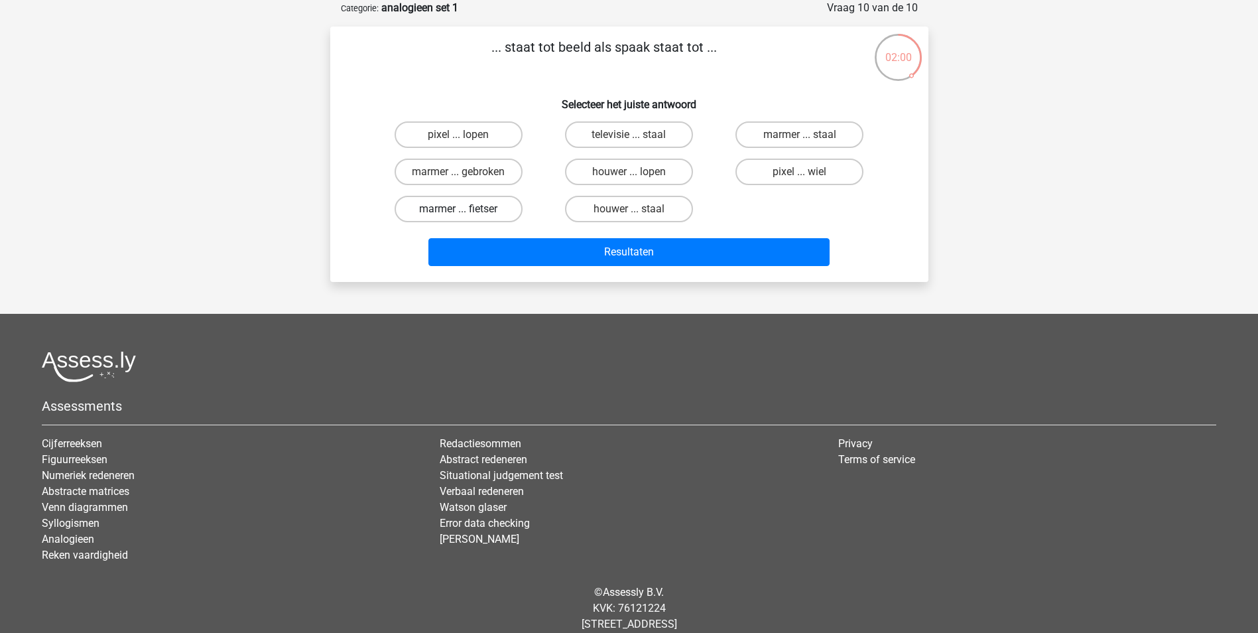
click at [476, 208] on label "marmer ... fietser" at bounding box center [459, 209] width 128 height 27
click at [467, 209] on input "marmer ... fietser" at bounding box center [462, 213] width 9 height 9
radio input "true"
click at [590, 208] on label "houwer ... staal" at bounding box center [629, 209] width 128 height 27
click at [629, 209] on input "houwer ... staal" at bounding box center [633, 213] width 9 height 9
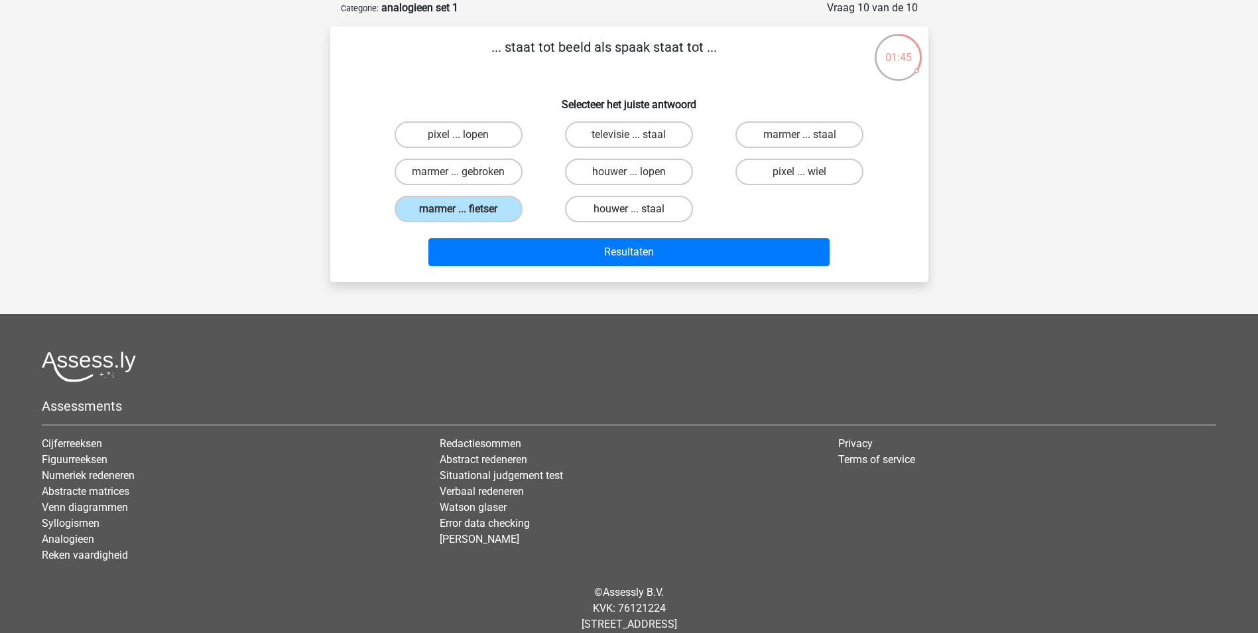
radio input "true"
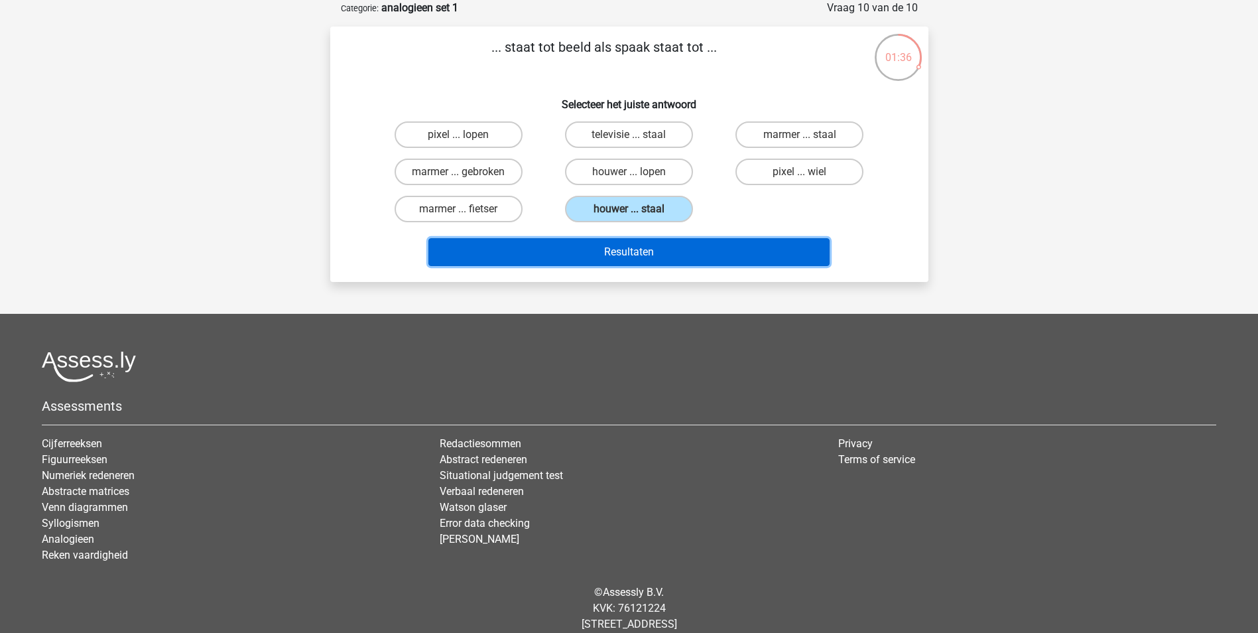
click at [602, 253] on button "Resultaten" at bounding box center [629, 252] width 401 height 28
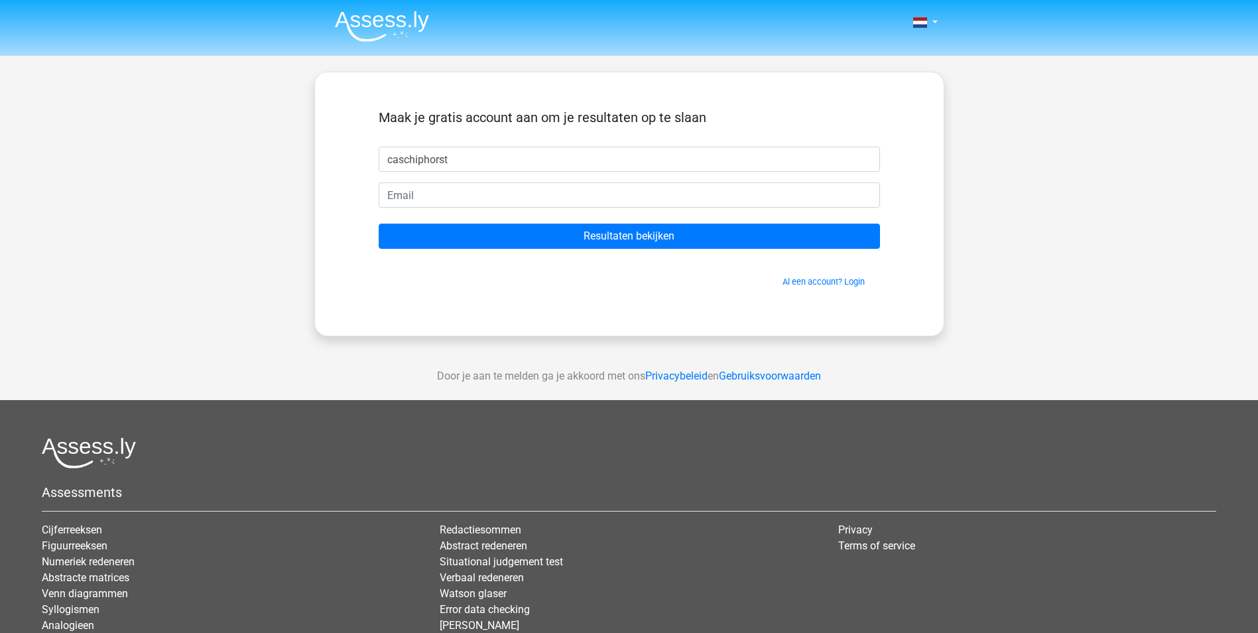
type input "caschiphorst"
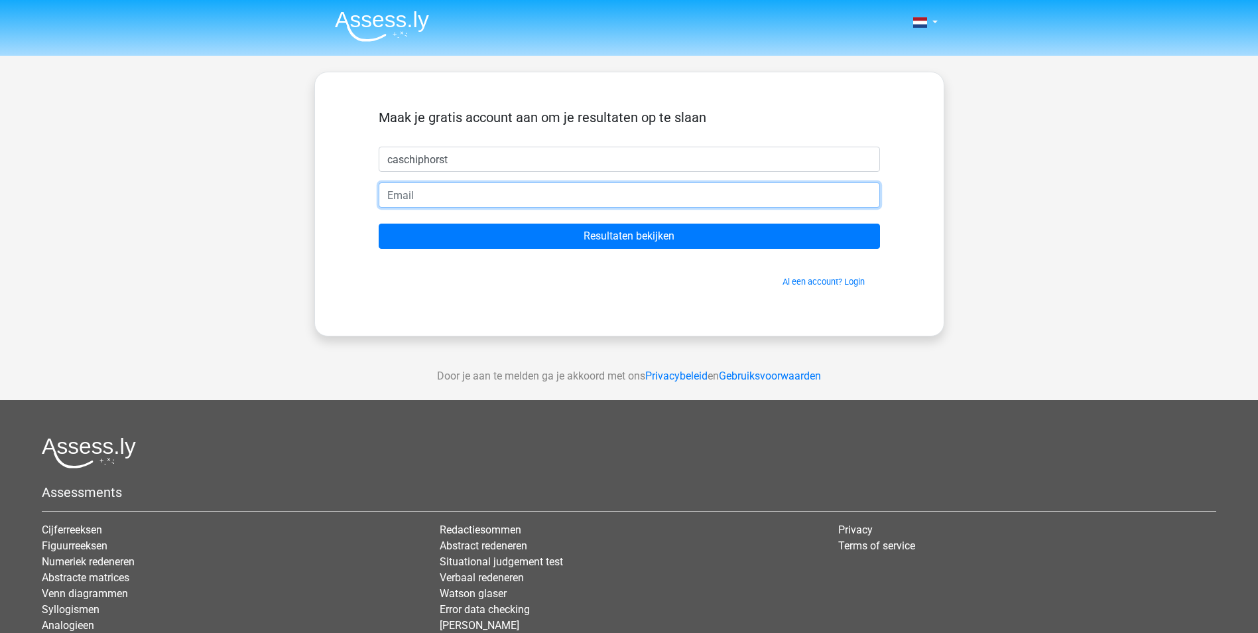
click at [406, 194] on input "email" at bounding box center [629, 194] width 501 height 25
type input "[PERSON_NAME][EMAIL_ADDRESS][DOMAIN_NAME]"
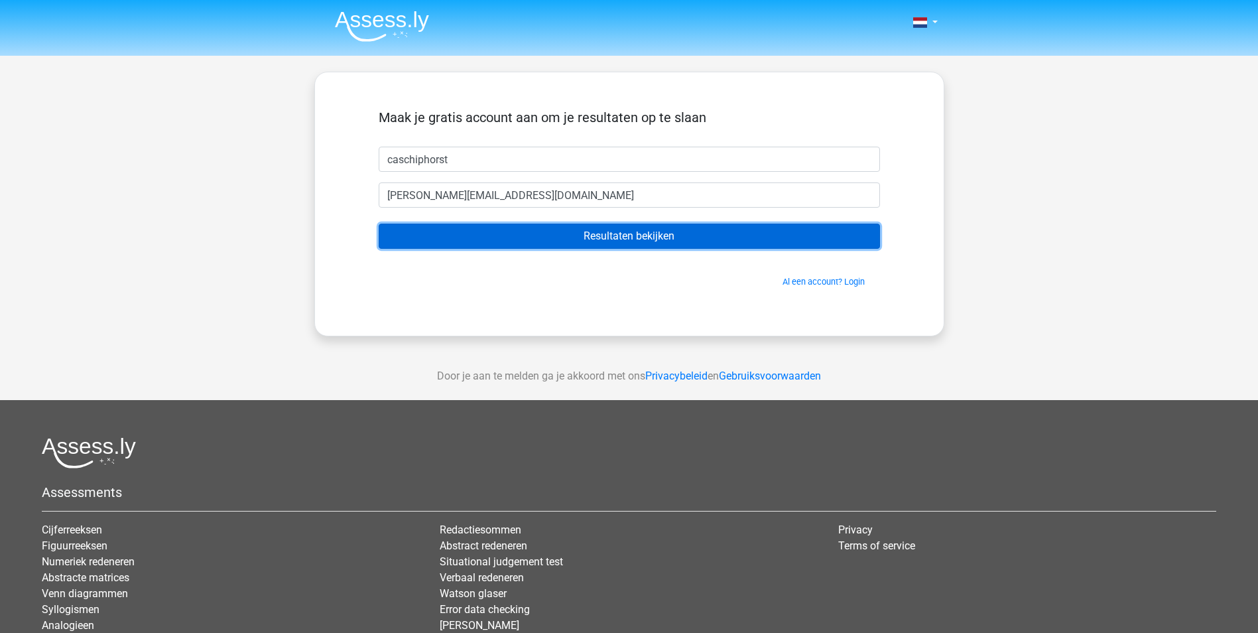
click at [596, 235] on input "Resultaten bekijken" at bounding box center [629, 236] width 501 height 25
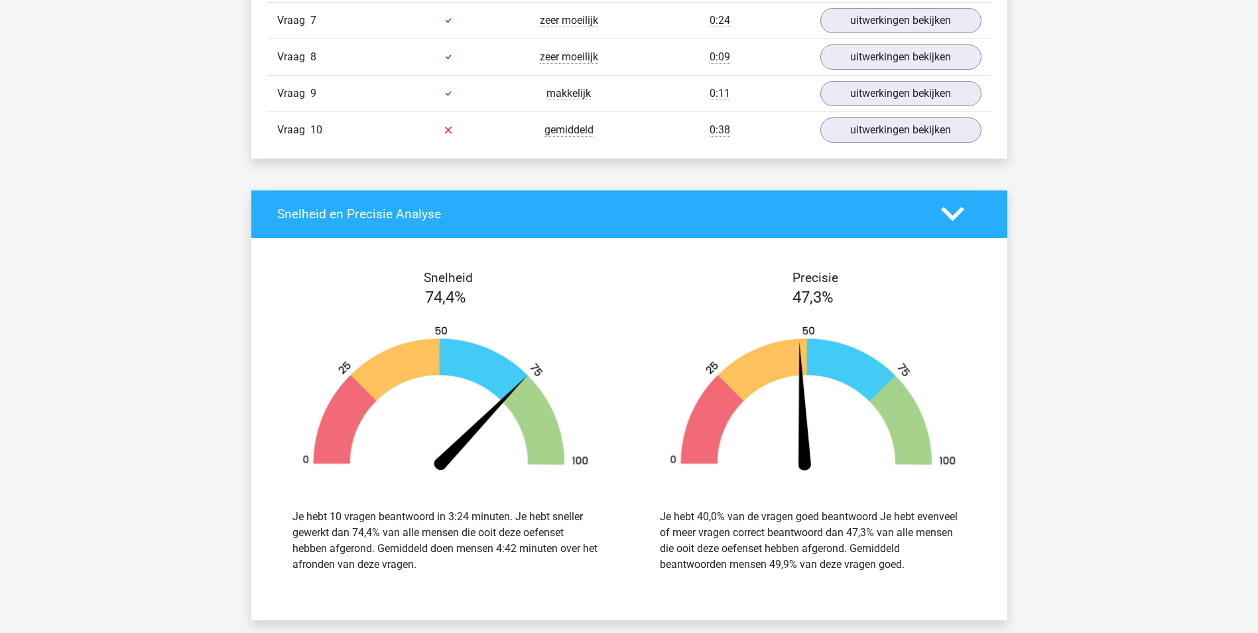
scroll to position [1032, 0]
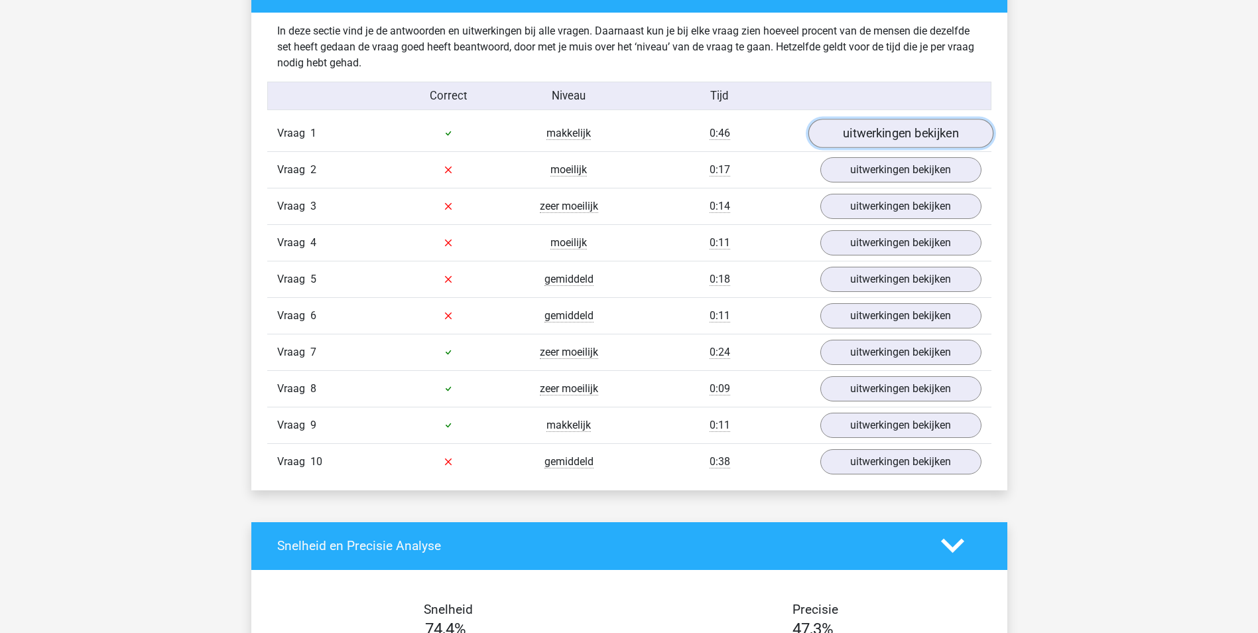
click at [849, 129] on link "uitwerkingen bekijken" at bounding box center [900, 133] width 185 height 29
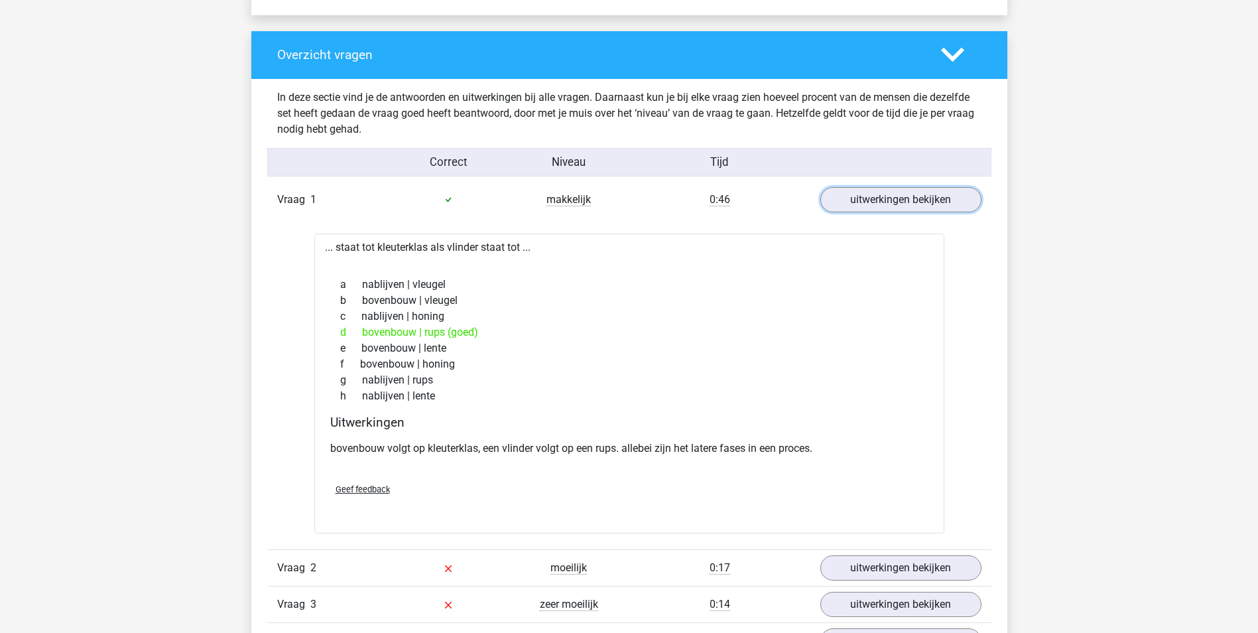
scroll to position [1231, 0]
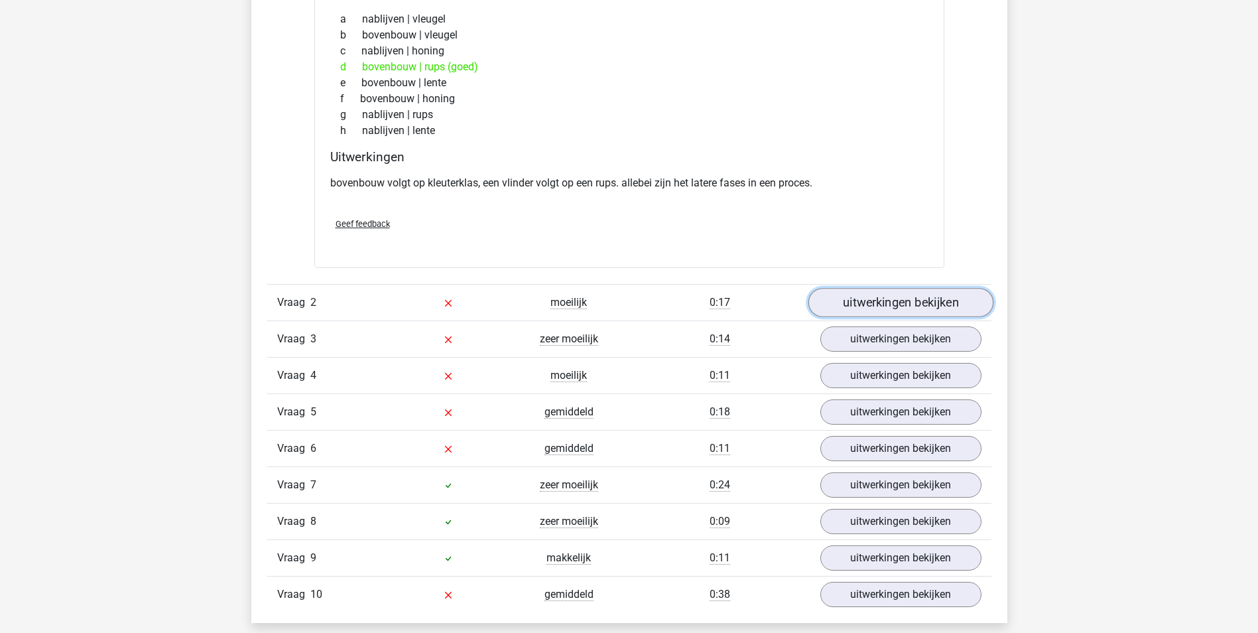
click at [858, 297] on link "uitwerkingen bekijken" at bounding box center [900, 302] width 185 height 29
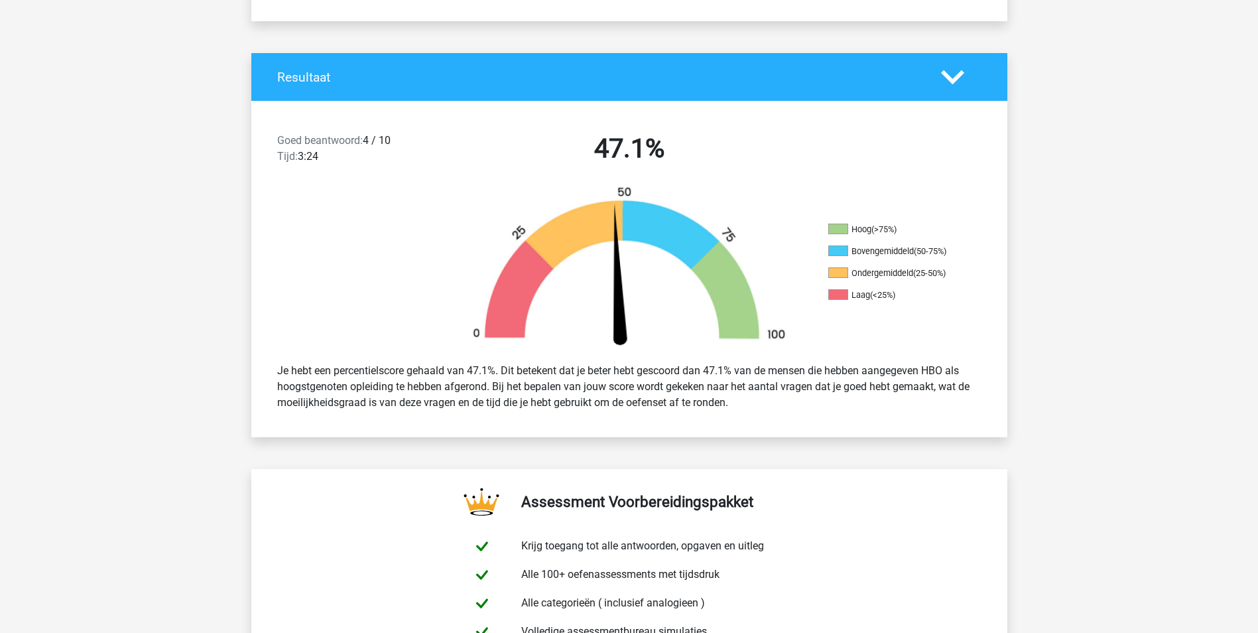
scroll to position [0, 0]
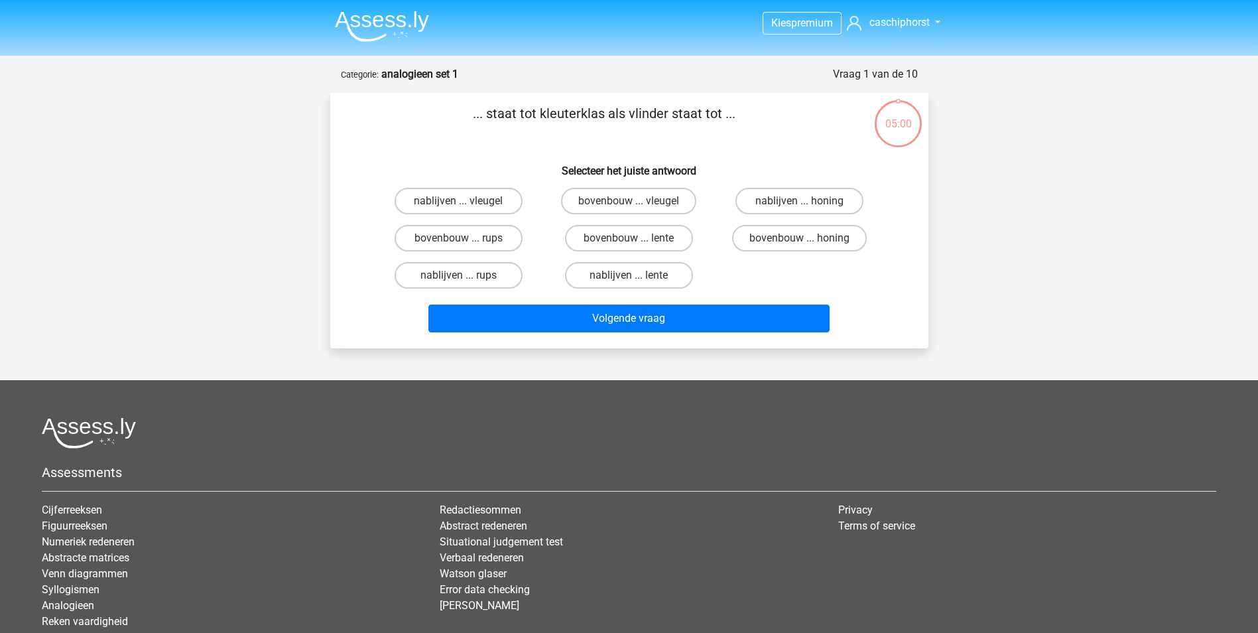
scroll to position [66, 0]
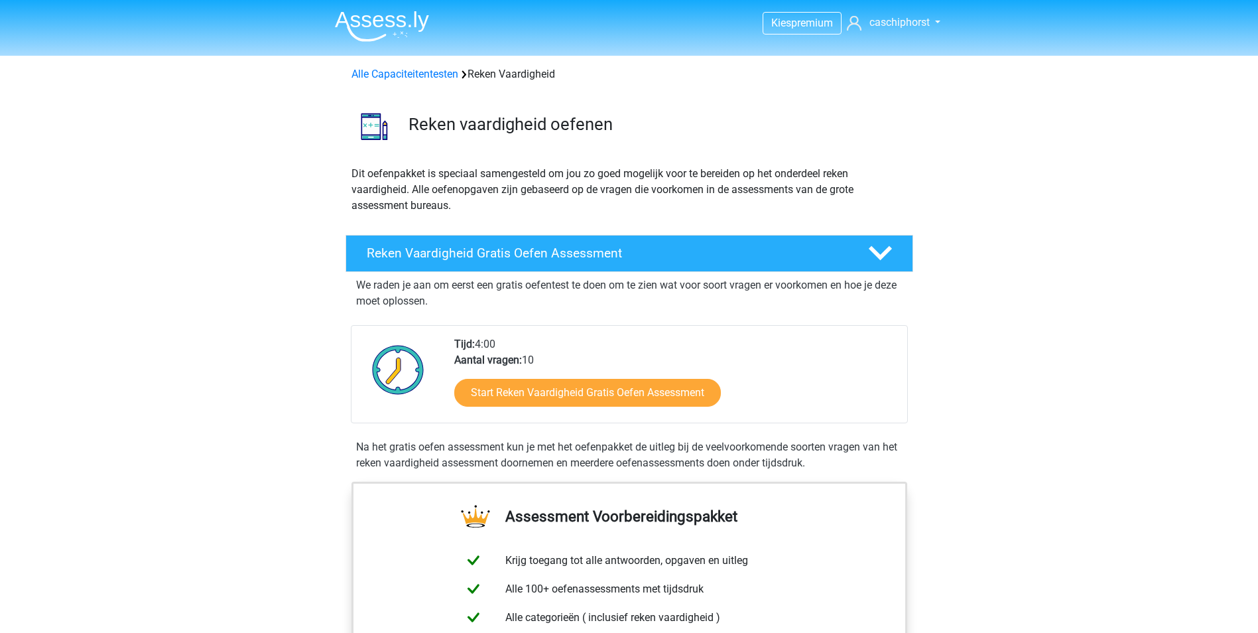
scroll to position [133, 0]
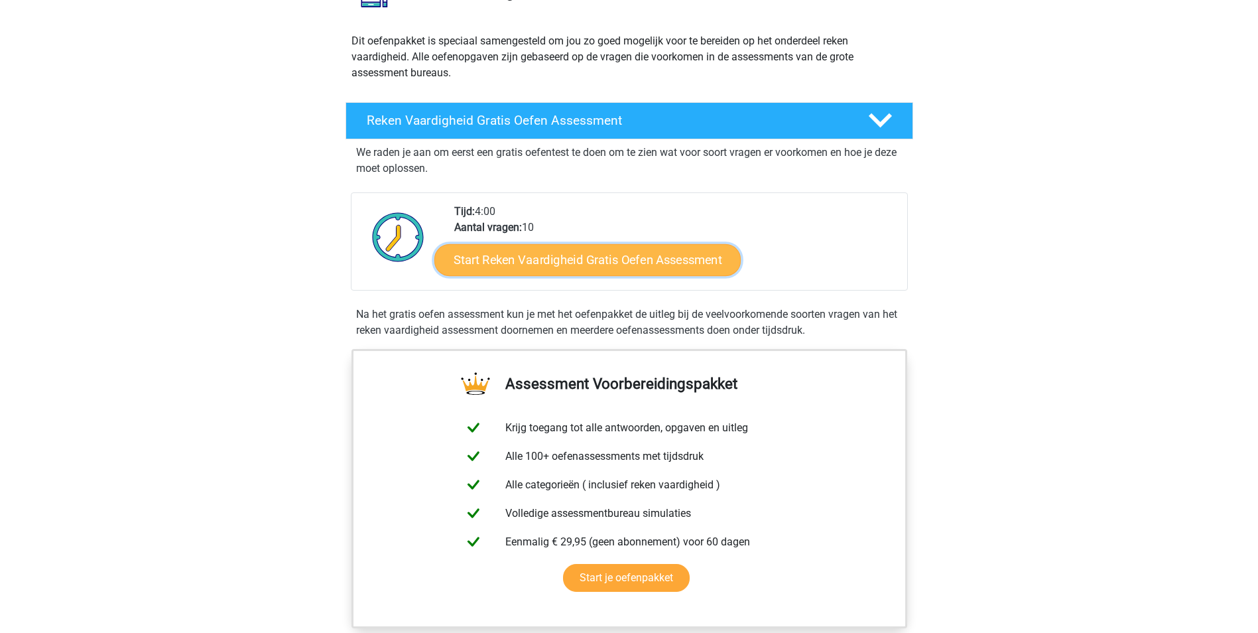
click at [570, 259] on link "Start Reken Vaardigheid Gratis Oefen Assessment" at bounding box center [588, 259] width 306 height 32
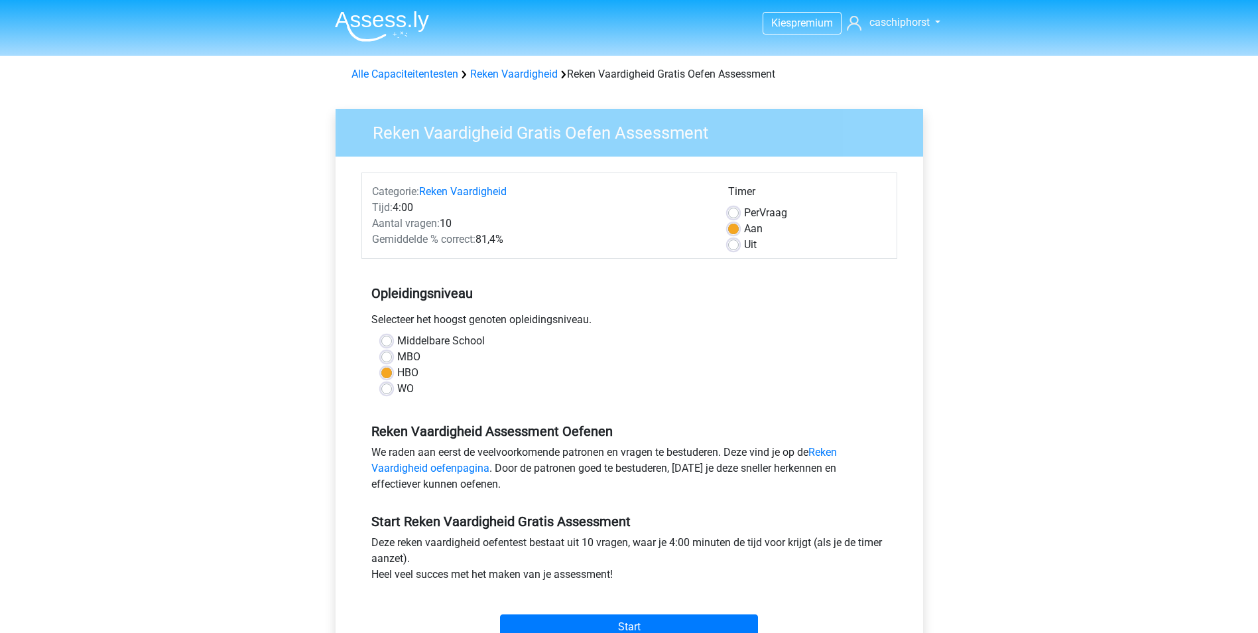
scroll to position [332, 0]
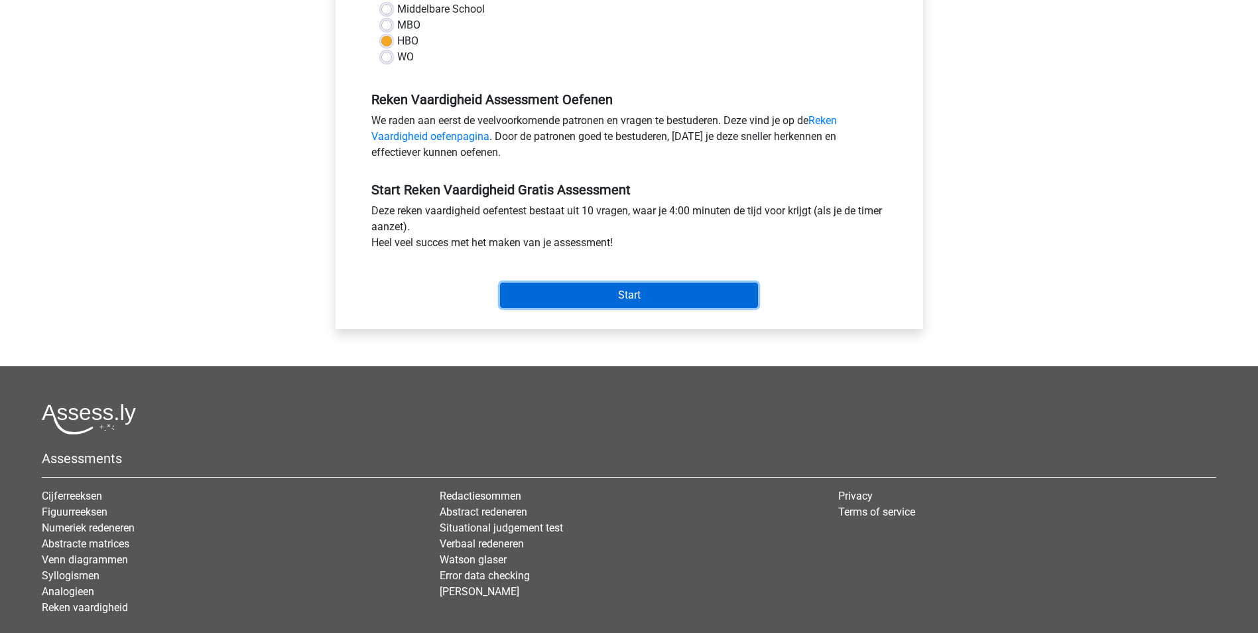
click at [594, 298] on input "Start" at bounding box center [629, 295] width 258 height 25
